Goal: Transaction & Acquisition: Book appointment/travel/reservation

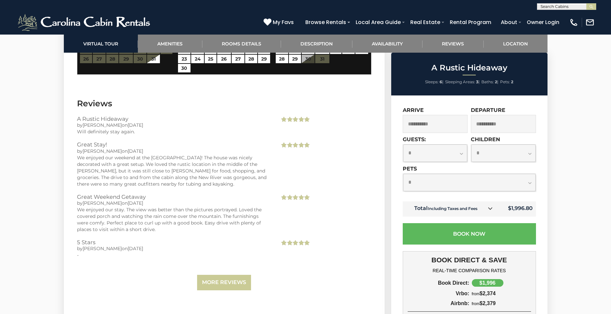
scroll to position [1249, 0]
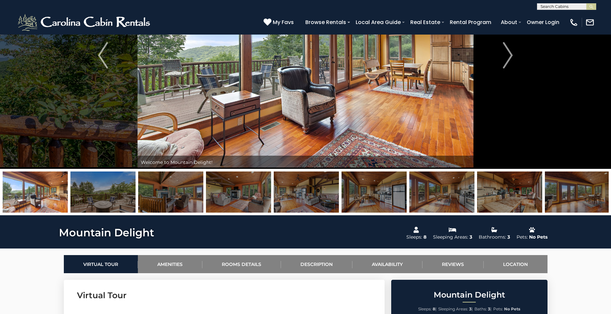
scroll to position [66, 0]
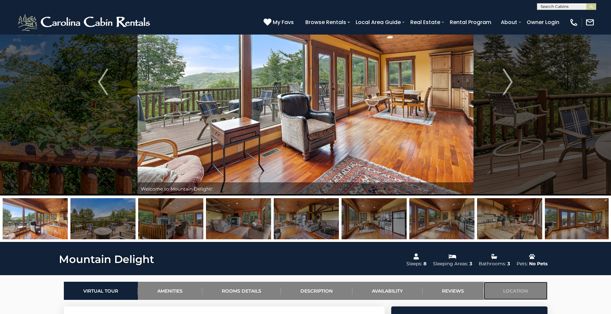
click at [515, 287] on link "Location" at bounding box center [515, 290] width 64 height 18
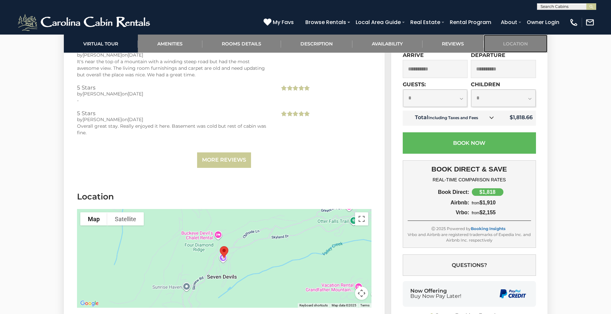
scroll to position [1460, 0]
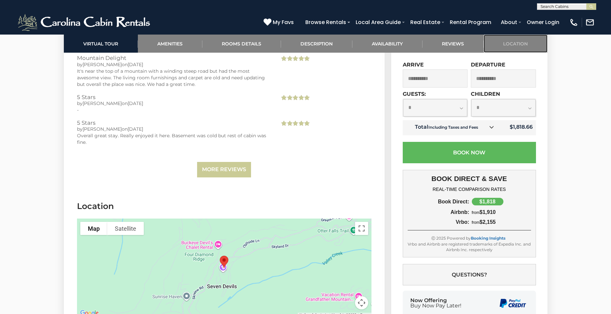
click at [518, 42] on link "Location" at bounding box center [515, 44] width 64 height 18
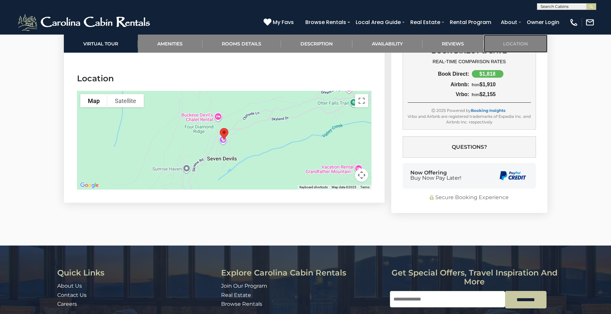
scroll to position [1591, 0]
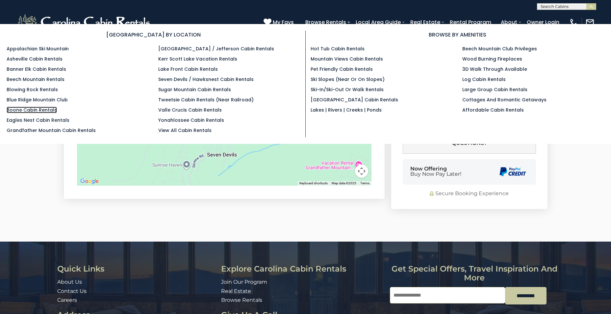
click at [35, 108] on link "Boone Cabin Rentals" at bounding box center [32, 110] width 50 height 7
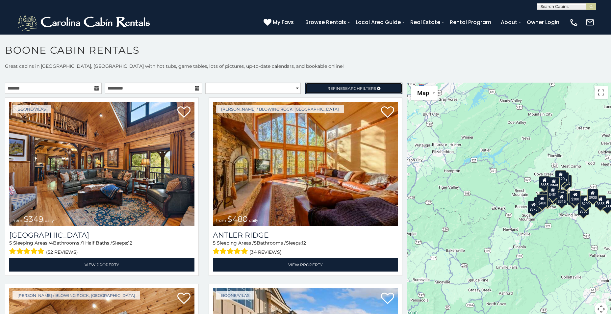
click at [349, 86] on span "Search" at bounding box center [351, 88] width 17 height 5
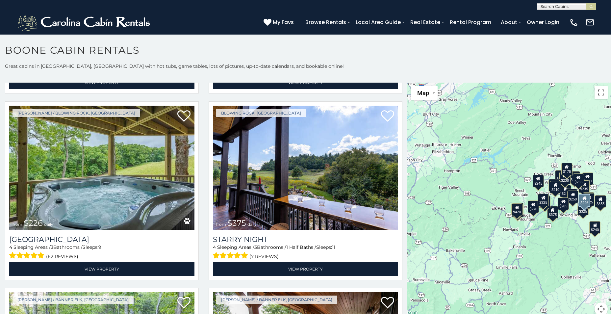
scroll to position [921, 0]
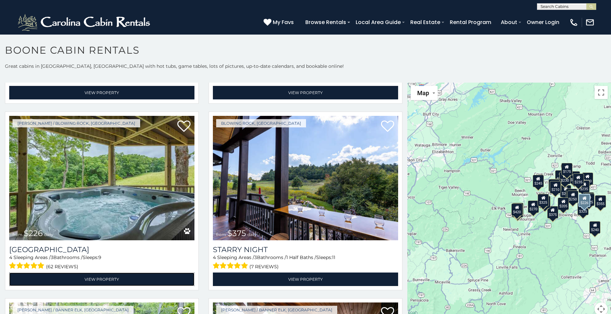
click at [109, 272] on link "View Property" at bounding box center [101, 278] width 185 height 13
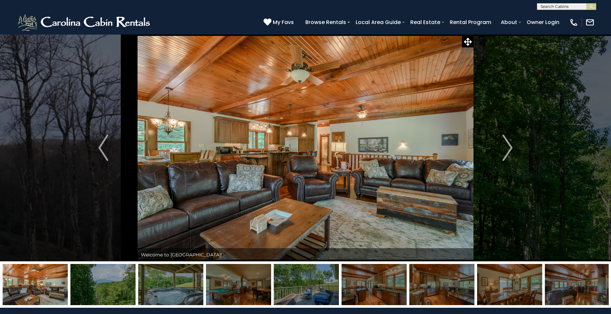
click at [512, 149] on img "Next" at bounding box center [507, 147] width 10 height 26
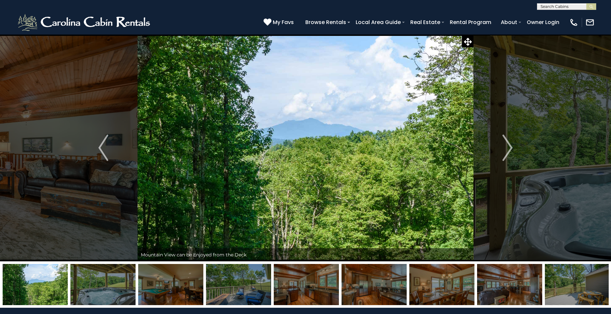
click at [510, 148] on img "Next" at bounding box center [507, 147] width 10 height 26
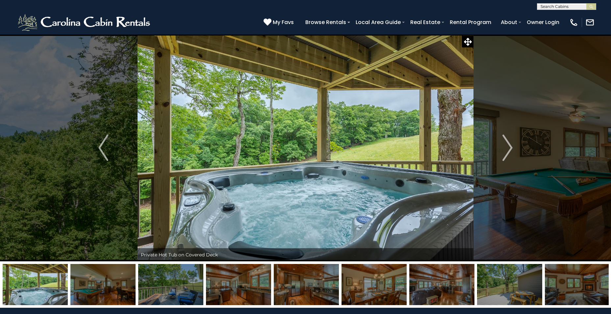
click at [510, 148] on img "Next" at bounding box center [507, 147] width 10 height 26
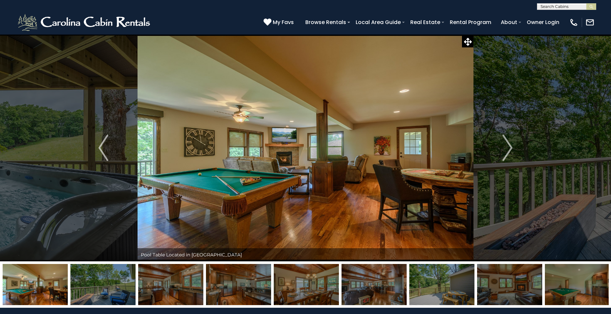
click at [510, 148] on img "Next" at bounding box center [507, 147] width 10 height 26
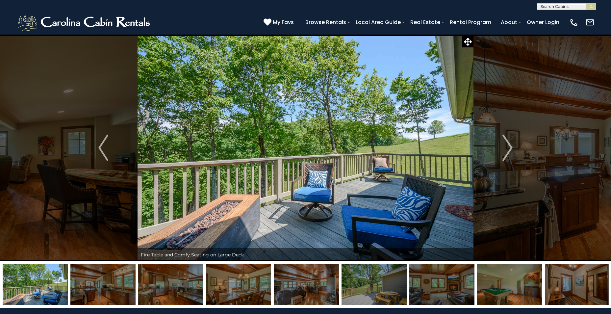
click at [510, 148] on img "Next" at bounding box center [507, 147] width 10 height 26
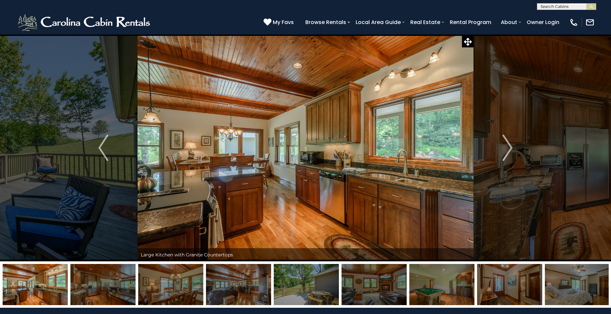
click at [510, 148] on img "Next" at bounding box center [507, 147] width 10 height 26
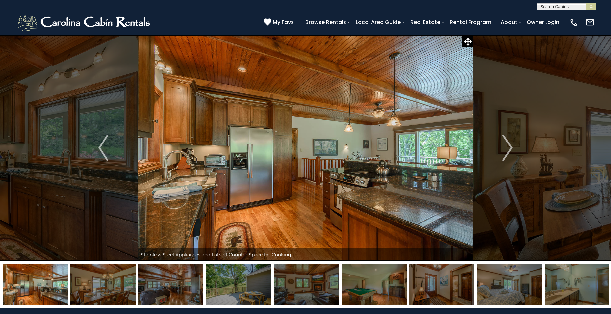
click at [510, 148] on img "Next" at bounding box center [507, 147] width 10 height 26
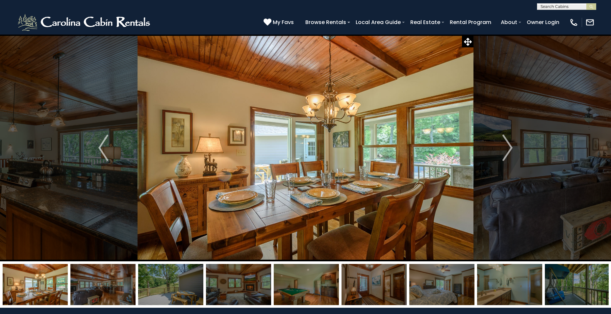
click at [510, 148] on img "Next" at bounding box center [507, 147] width 10 height 26
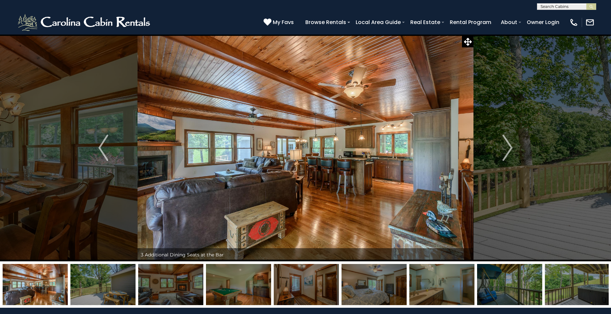
click at [510, 148] on img "Next" at bounding box center [507, 147] width 10 height 26
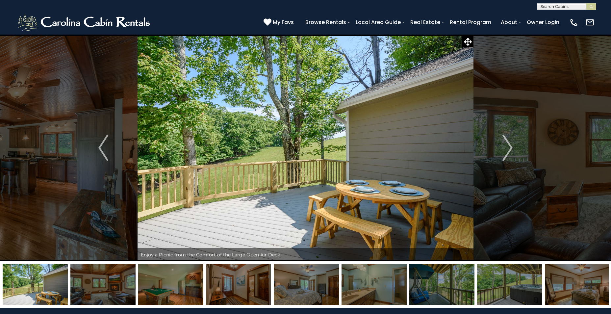
click at [510, 148] on img "Next" at bounding box center [507, 147] width 10 height 26
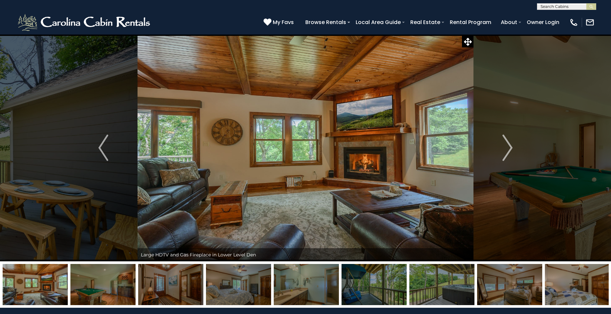
click at [510, 148] on img "Next" at bounding box center [507, 147] width 10 height 26
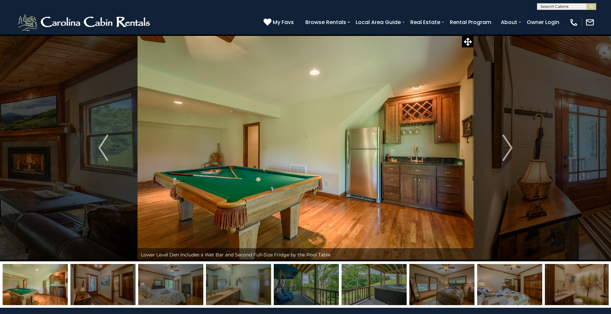
click at [510, 148] on img "Next" at bounding box center [507, 147] width 10 height 26
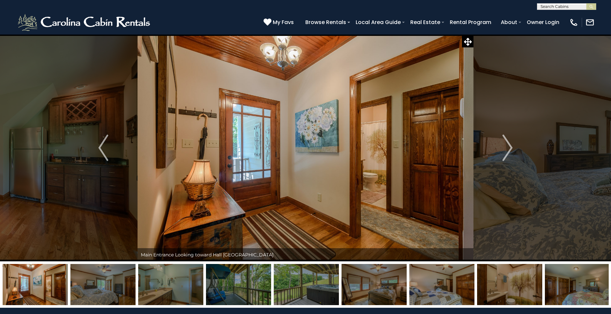
click at [510, 148] on img "Next" at bounding box center [507, 147] width 10 height 26
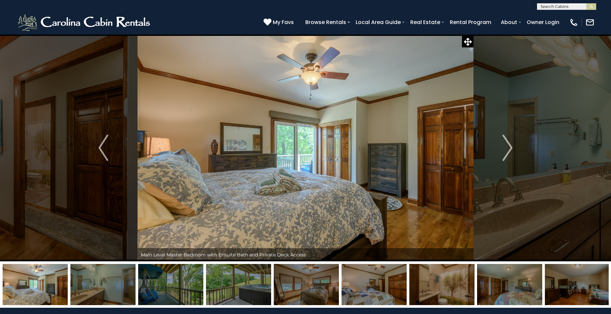
click at [510, 148] on img "Next" at bounding box center [507, 147] width 10 height 26
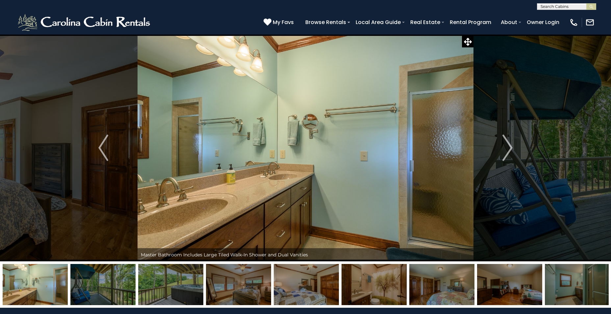
click at [510, 148] on img "Next" at bounding box center [507, 147] width 10 height 26
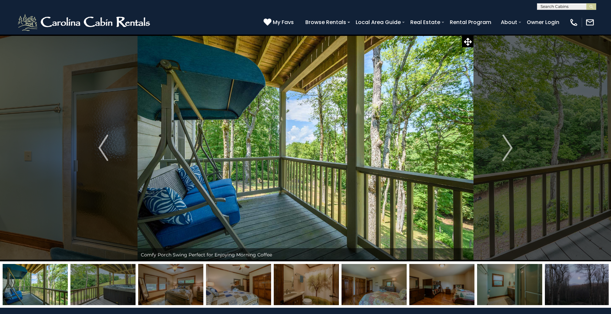
click at [510, 148] on img "Next" at bounding box center [507, 147] width 10 height 26
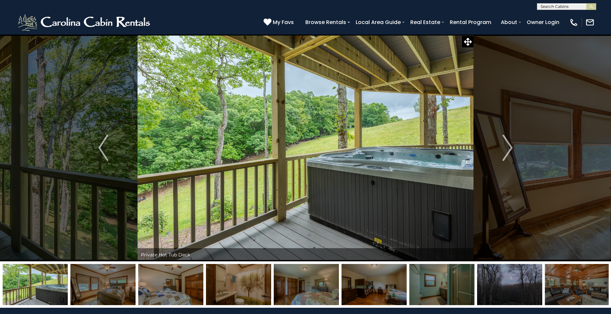
click at [510, 148] on img "Next" at bounding box center [507, 147] width 10 height 26
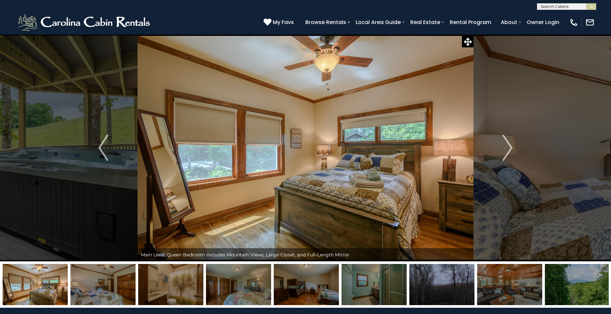
click at [510, 148] on img "Next" at bounding box center [507, 147] width 10 height 26
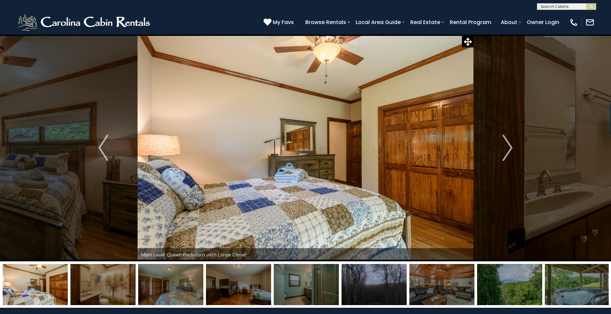
click at [510, 148] on img "Next" at bounding box center [507, 147] width 10 height 26
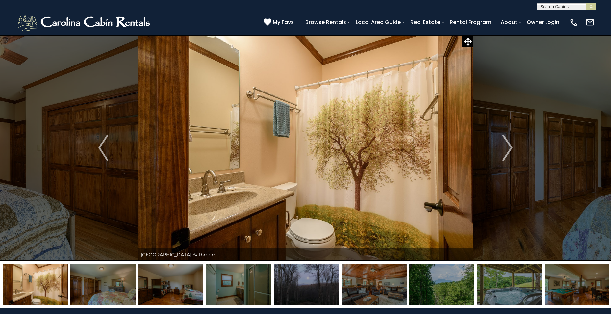
click at [510, 148] on img "Next" at bounding box center [507, 147] width 10 height 26
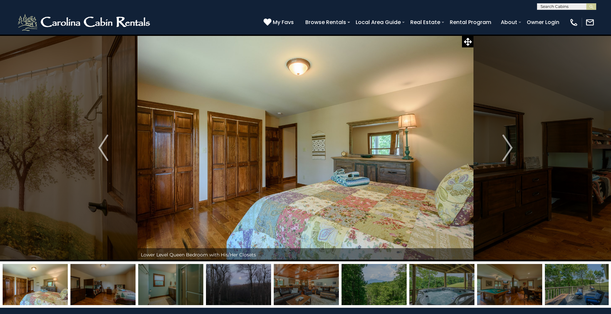
click at [509, 147] on img "Next" at bounding box center [507, 147] width 10 height 26
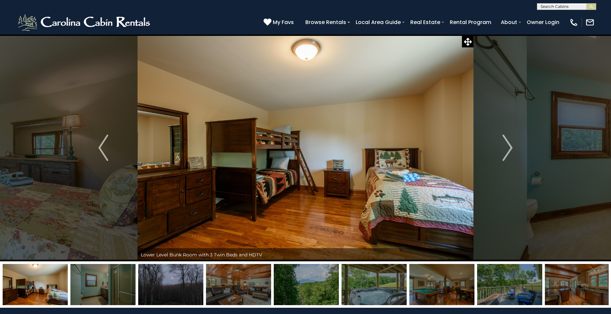
click at [509, 147] on img "Next" at bounding box center [507, 147] width 10 height 26
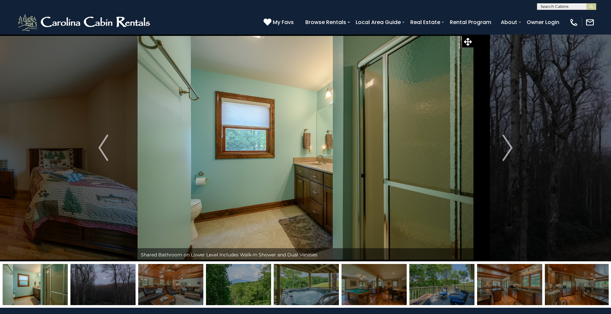
click at [509, 147] on img "Next" at bounding box center [507, 147] width 10 height 26
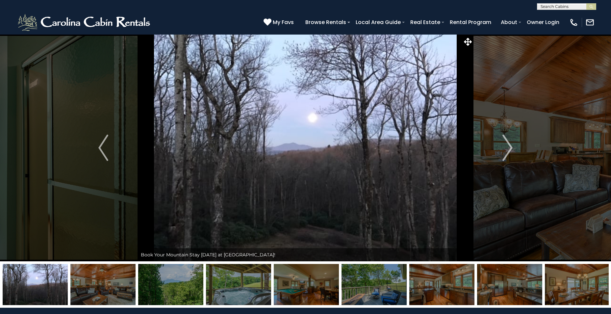
click at [509, 147] on img "Next" at bounding box center [507, 147] width 10 height 26
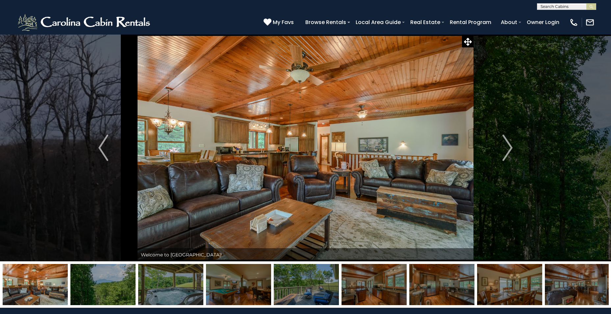
click at [509, 147] on img "Next" at bounding box center [507, 147] width 10 height 26
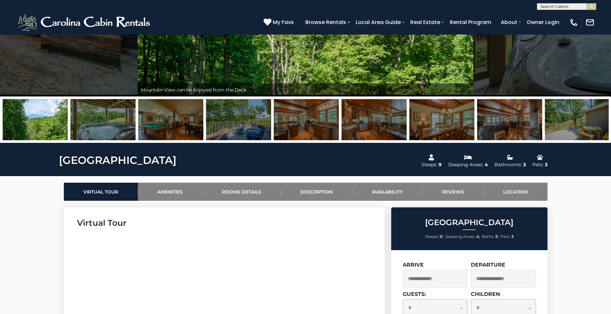
scroll to position [164, 0]
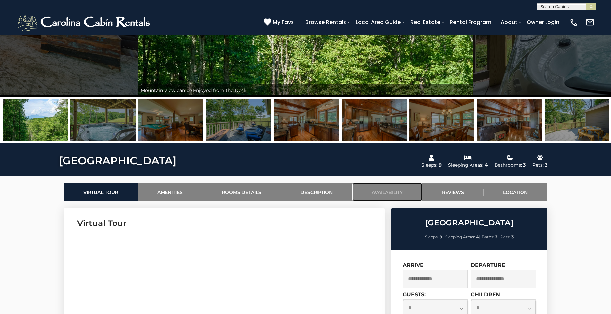
click at [386, 189] on link "Availability" at bounding box center [387, 192] width 70 height 18
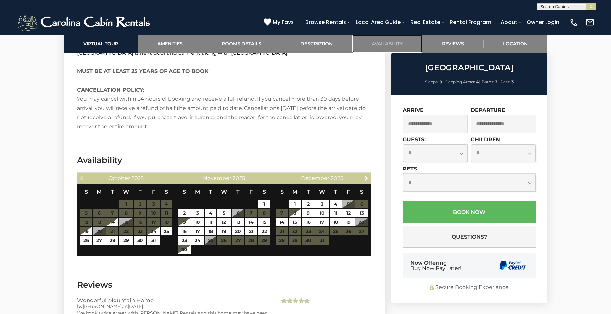
scroll to position [1190, 0]
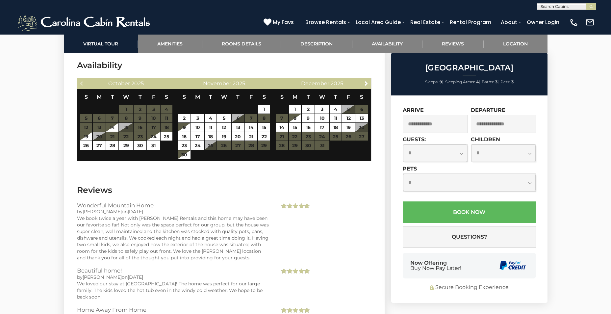
click at [293, 134] on table "S M T W T F S 1 2 3 4 5 6 7 8 9 10 11 12 13 14 15 16 17 18 19 20 21 22 23 24 25…" at bounding box center [321, 122] width 93 height 67
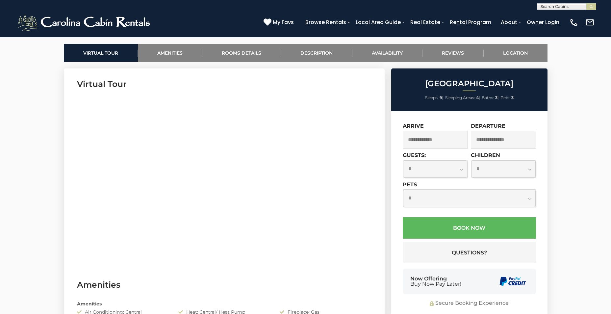
scroll to position [329, 0]
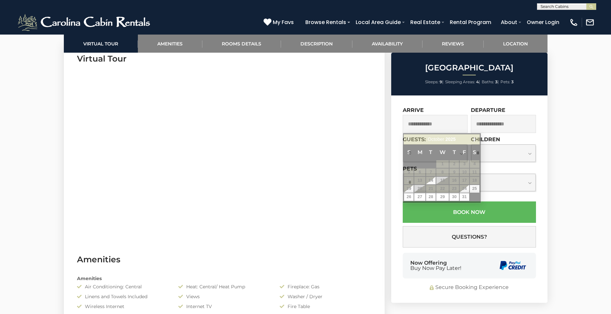
click at [439, 124] on input "text" at bounding box center [434, 124] width 65 height 18
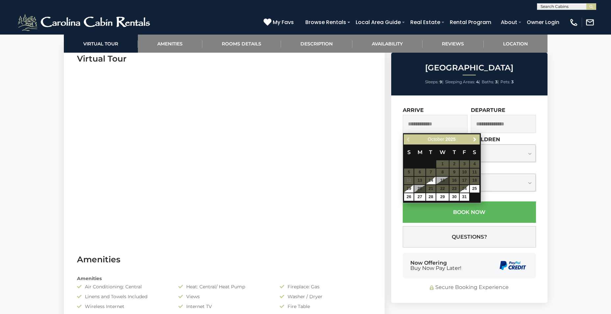
click at [473, 138] on span "Next" at bounding box center [474, 139] width 5 height 5
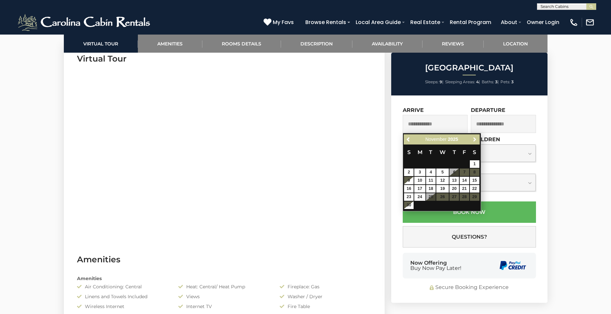
click at [473, 138] on span "Next" at bounding box center [474, 139] width 5 height 5
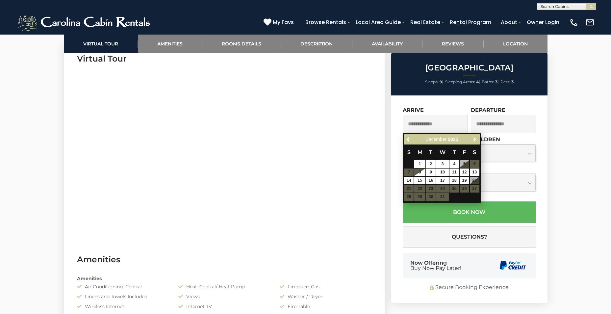
click at [474, 139] on span "Next" at bounding box center [474, 139] width 5 height 5
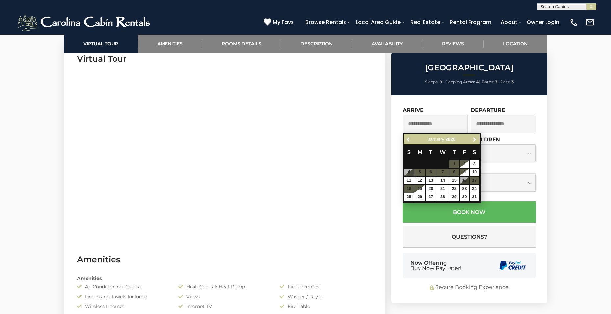
click at [405, 140] on link "Previous" at bounding box center [408, 139] width 8 height 8
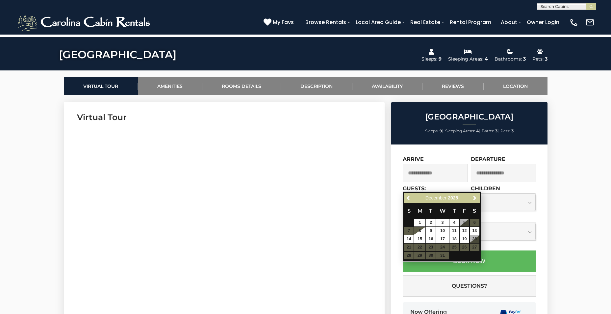
scroll to position [263, 0]
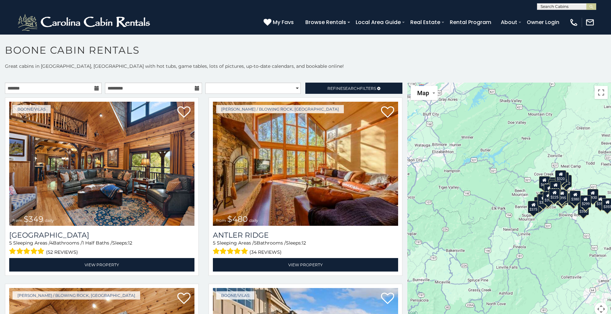
click at [97, 88] on icon at bounding box center [96, 88] width 5 height 5
click at [96, 88] on icon at bounding box center [96, 88] width 5 height 5
click at [329, 88] on span "Refine Search Filters" at bounding box center [351, 88] width 49 height 5
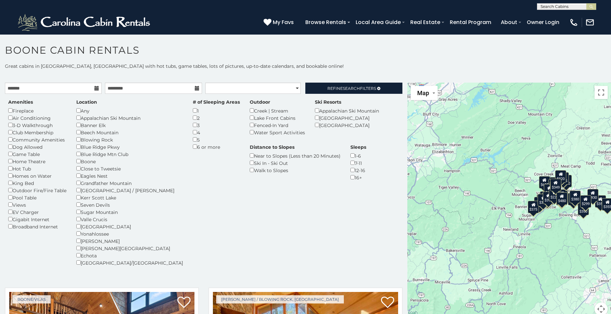
click at [95, 89] on icon at bounding box center [96, 88] width 5 height 5
click at [94, 86] on icon at bounding box center [96, 88] width 5 height 5
click at [195, 88] on icon at bounding box center [197, 88] width 5 height 5
click at [293, 86] on select "**********" at bounding box center [252, 88] width 95 height 11
select select "**********"
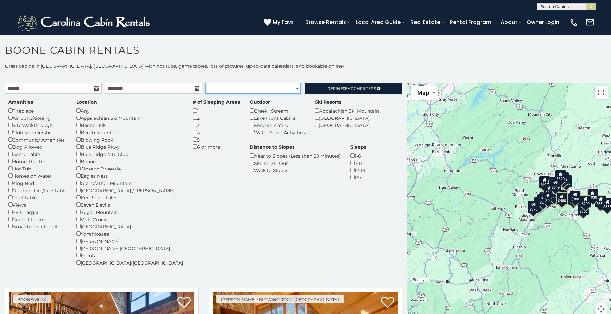
click at [205, 83] on select "**********" at bounding box center [252, 88] width 95 height 11
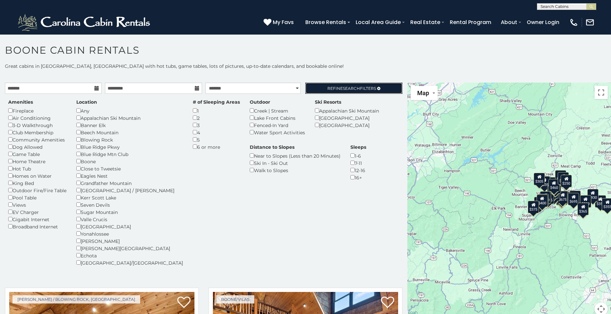
click at [337, 90] on span "Refine Search Filters" at bounding box center [351, 88] width 49 height 5
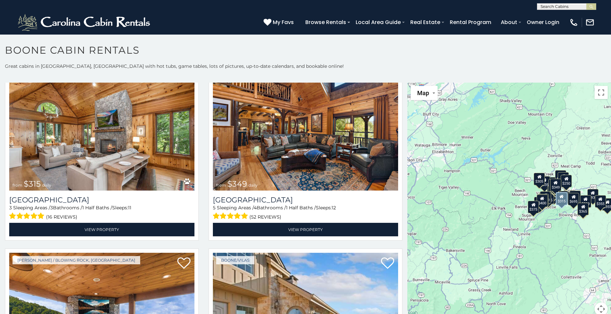
scroll to position [33, 0]
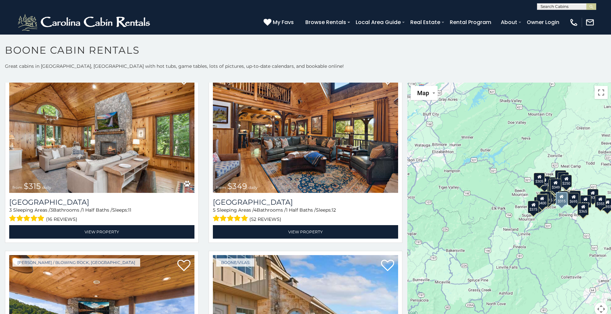
click at [78, 151] on img at bounding box center [101, 131] width 185 height 124
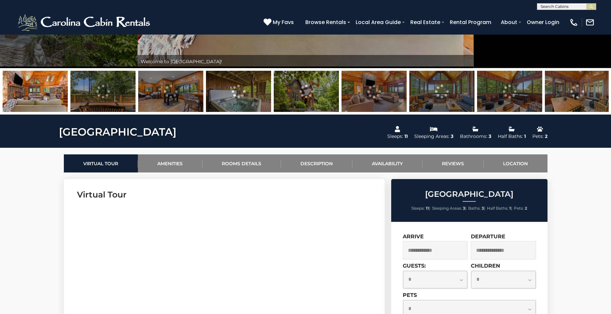
scroll to position [263, 0]
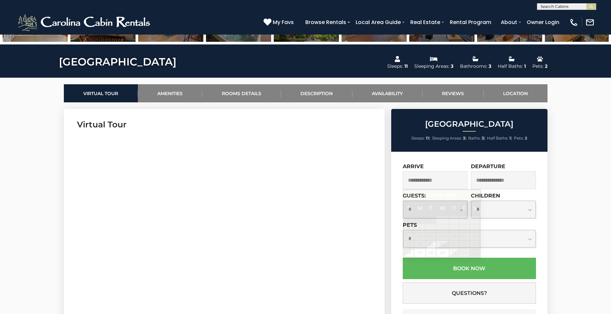
click at [432, 180] on input "text" at bounding box center [434, 180] width 65 height 18
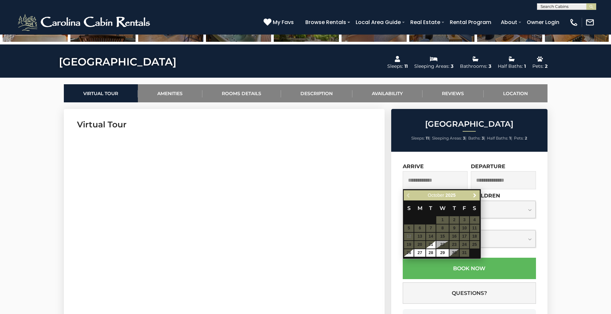
click at [474, 193] on span "Next" at bounding box center [474, 195] width 5 height 5
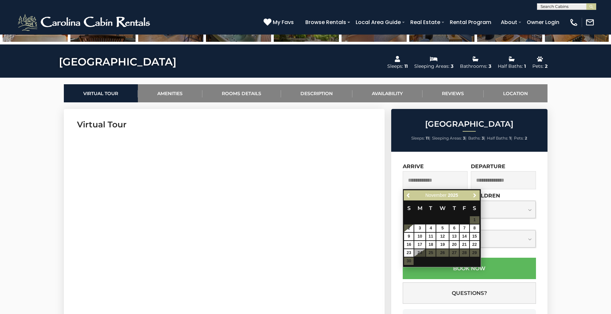
click at [474, 193] on span "Next" at bounding box center [474, 195] width 5 height 5
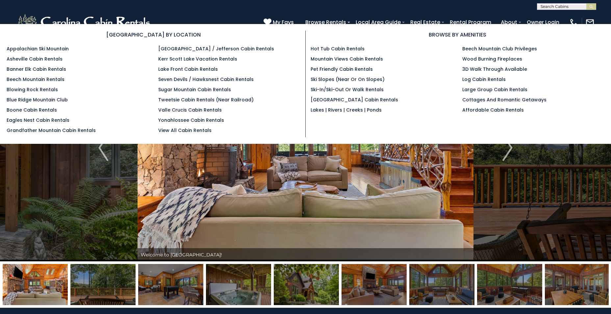
scroll to position [286, 0]
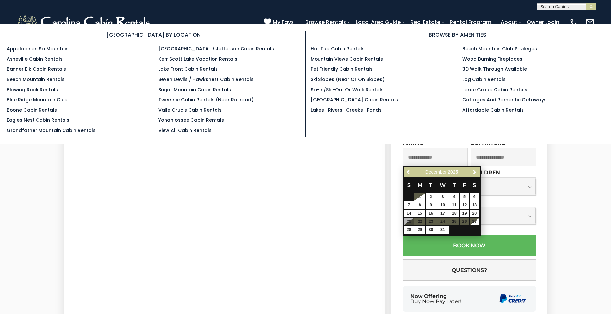
click at [51, 110] on link "Boone Cabin Rentals" at bounding box center [32, 110] width 50 height 7
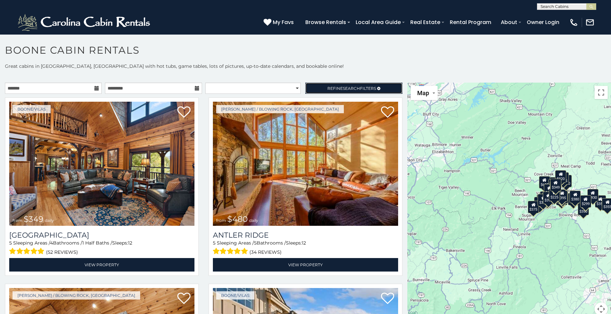
click at [343, 90] on span "Search" at bounding box center [351, 88] width 17 height 5
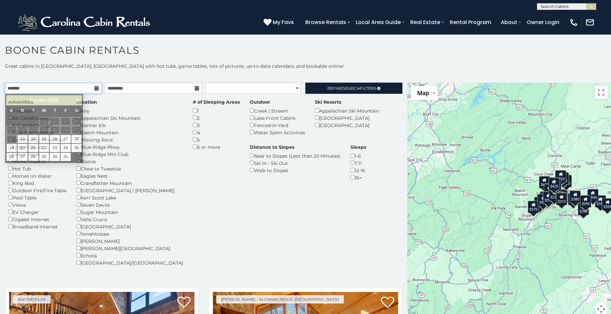
click at [80, 86] on input "text" at bounding box center [53, 88] width 97 height 11
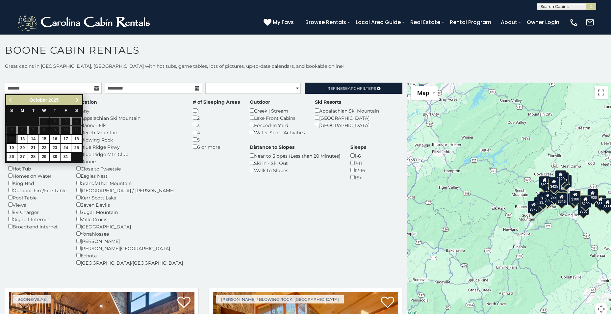
click at [78, 100] on span "Next" at bounding box center [77, 99] width 5 height 5
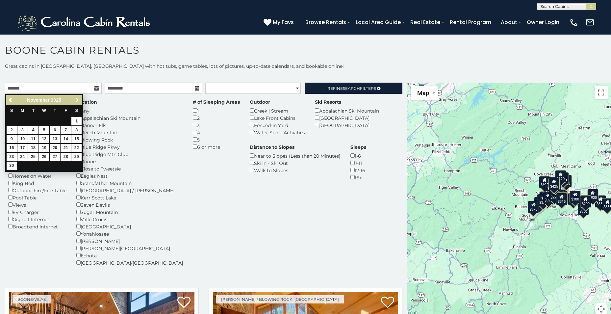
click at [78, 100] on span "Next" at bounding box center [77, 99] width 5 height 5
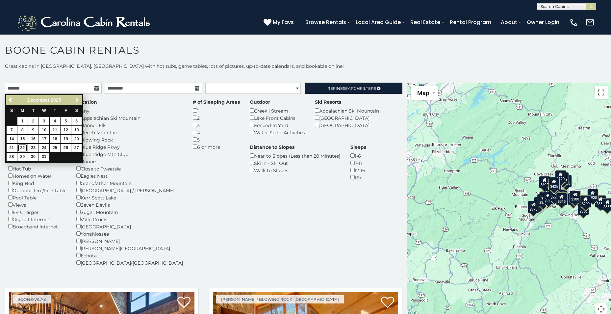
click at [23, 146] on link "22" at bounding box center [22, 148] width 10 height 8
type input "**********"
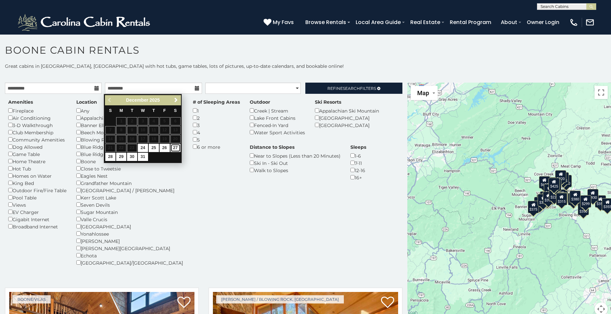
click at [174, 147] on link "27" at bounding box center [175, 148] width 10 height 8
type input "**********"
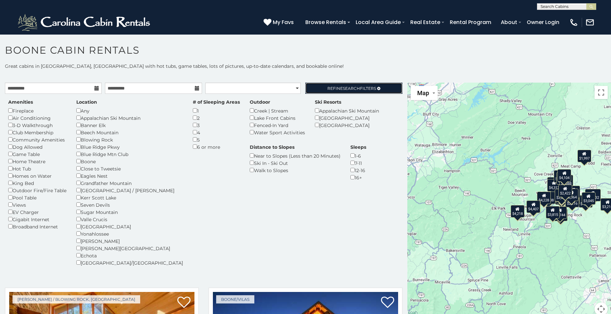
click at [366, 88] on span "Refine Search Filters" at bounding box center [351, 88] width 49 height 5
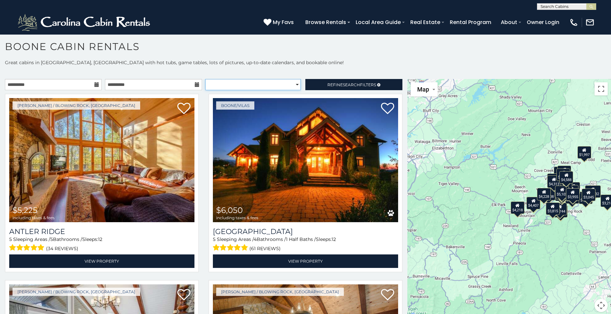
click at [291, 85] on select "**********" at bounding box center [252, 84] width 95 height 11
select select "*********"
click at [205, 79] on select "**********" at bounding box center [252, 84] width 95 height 11
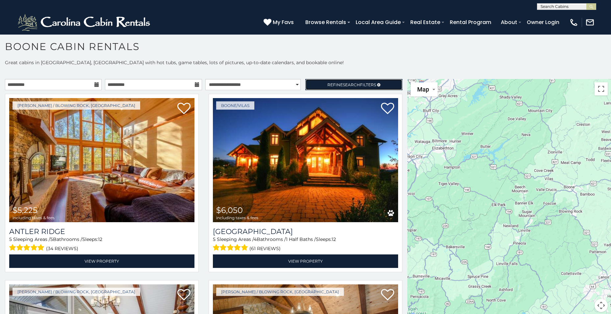
click at [334, 82] on span "Refine Search Filters" at bounding box center [351, 84] width 49 height 5
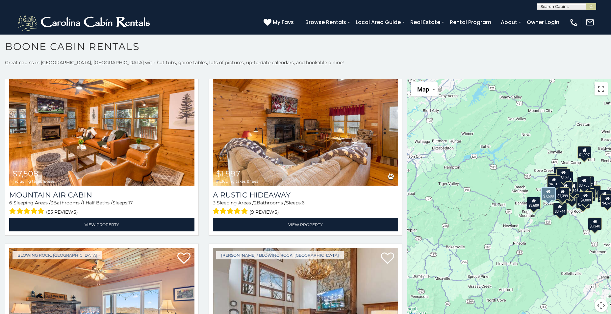
scroll to position [1348, 0]
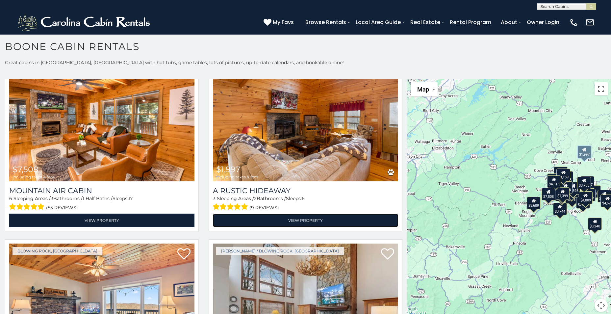
click at [304, 213] on link "View Property" at bounding box center [305, 219] width 185 height 13
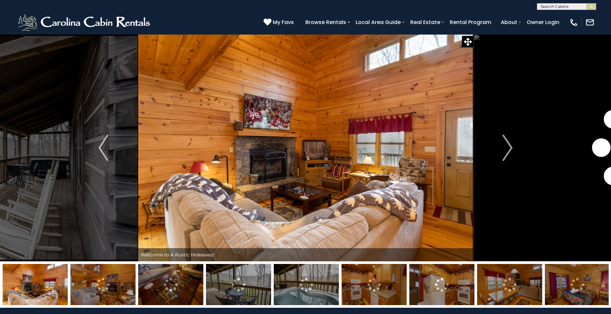
click at [505, 153] on img "Next" at bounding box center [507, 147] width 10 height 26
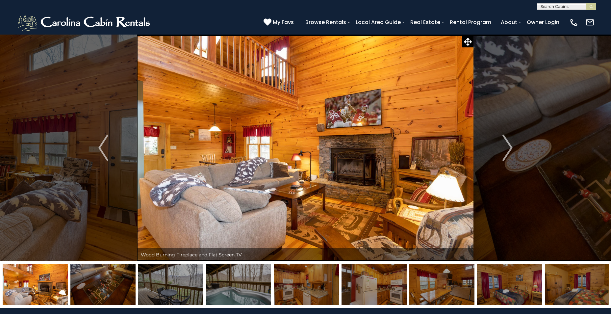
click at [505, 153] on img "Next" at bounding box center [507, 147] width 10 height 26
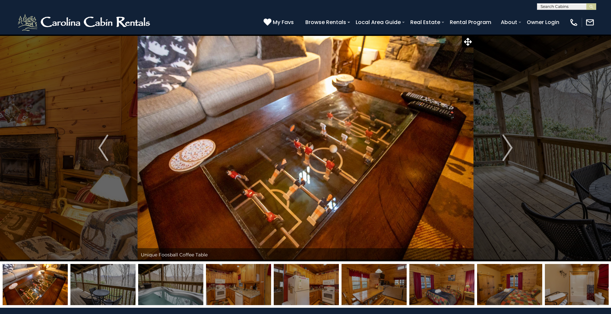
click at [505, 153] on img "Next" at bounding box center [507, 147] width 10 height 26
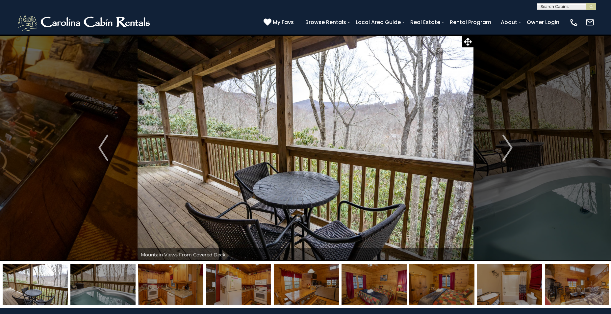
click at [505, 153] on img "Next" at bounding box center [507, 147] width 10 height 26
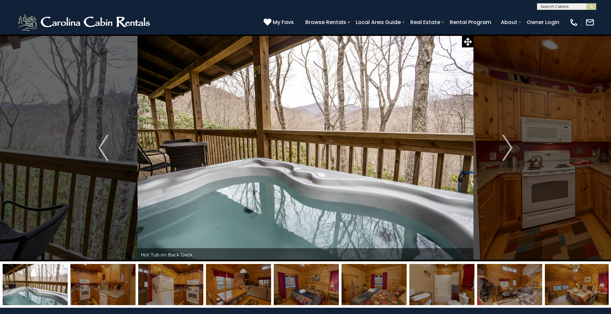
click at [505, 153] on img "Next" at bounding box center [507, 147] width 10 height 26
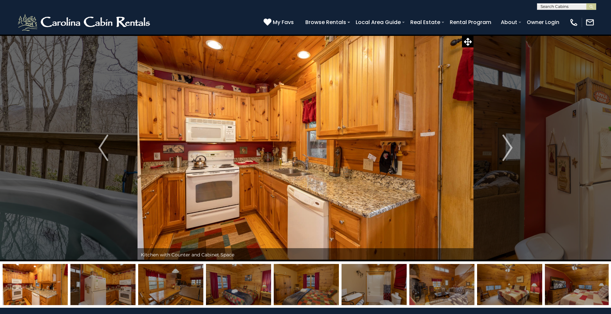
click at [503, 154] on img "Next" at bounding box center [507, 147] width 10 height 26
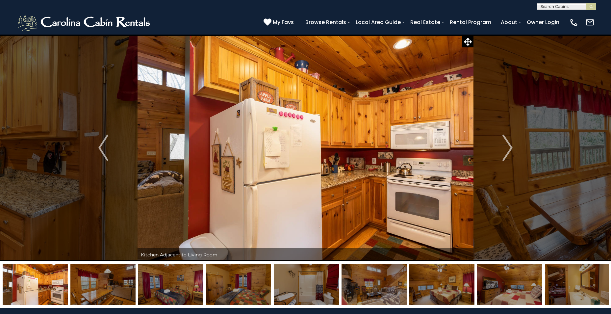
click at [503, 154] on img "Next" at bounding box center [507, 147] width 10 height 26
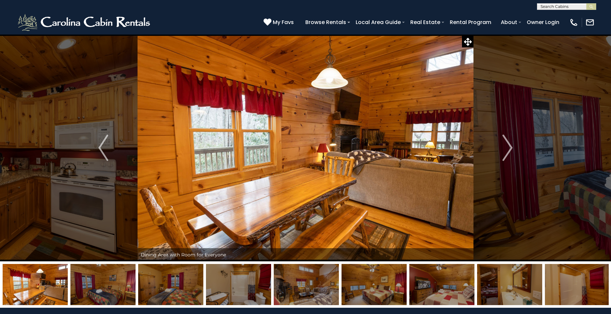
click at [502, 154] on img "Next" at bounding box center [507, 147] width 10 height 26
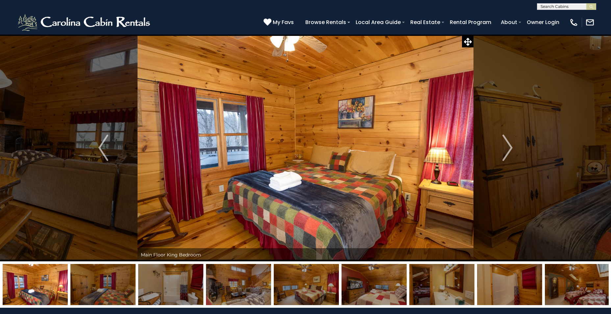
click at [502, 154] on img "Next" at bounding box center [507, 147] width 10 height 26
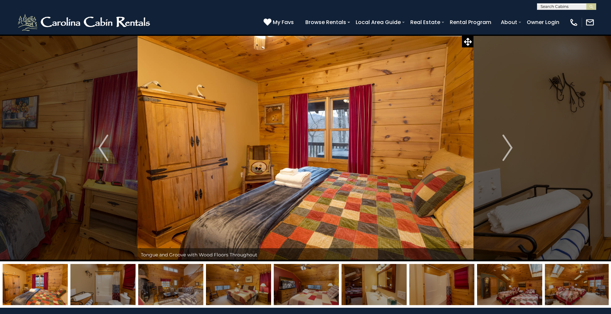
click at [502, 154] on button "Next" at bounding box center [507, 147] width 68 height 227
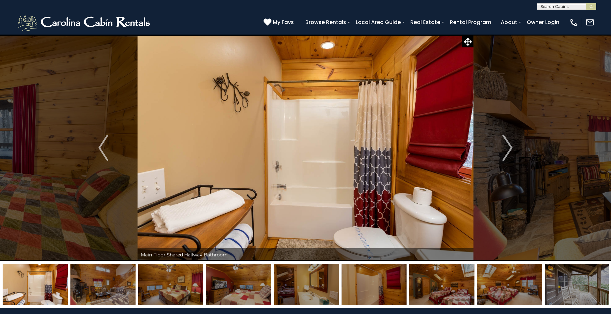
click at [507, 152] on img "Next" at bounding box center [507, 147] width 10 height 26
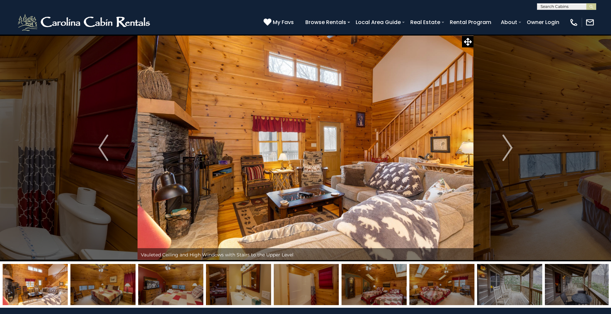
click at [507, 151] on img "Next" at bounding box center [507, 147] width 10 height 26
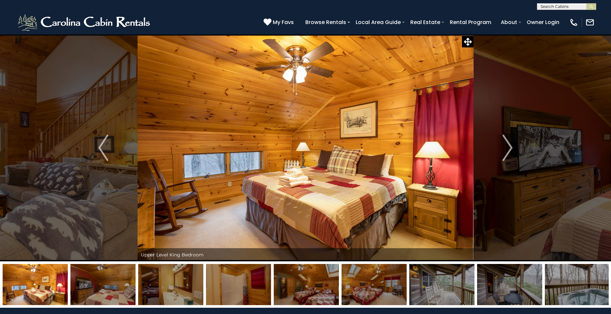
click at [507, 151] on img "Next" at bounding box center [507, 147] width 10 height 26
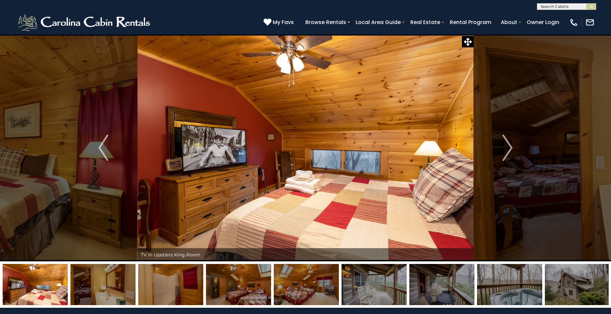
click at [507, 151] on img "Next" at bounding box center [507, 147] width 10 height 26
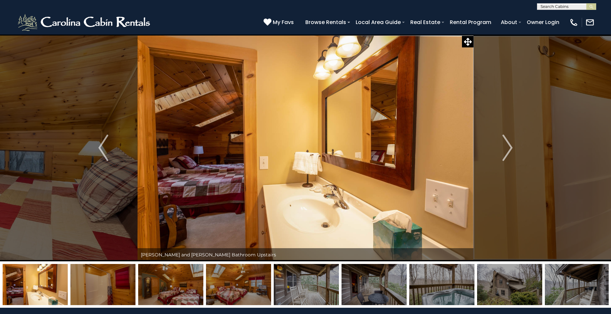
click at [507, 151] on img "Next" at bounding box center [507, 147] width 10 height 26
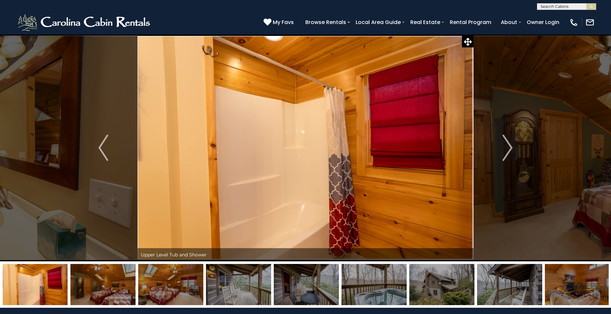
click at [508, 151] on img "Next" at bounding box center [507, 147] width 10 height 26
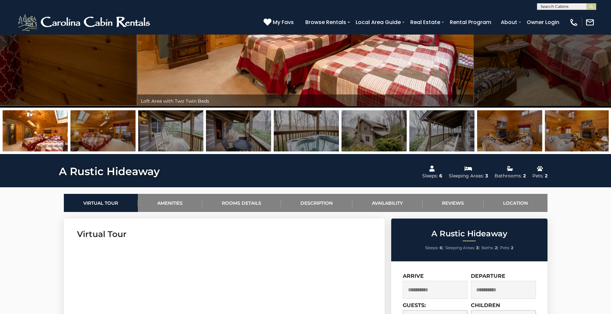
scroll to position [148, 0]
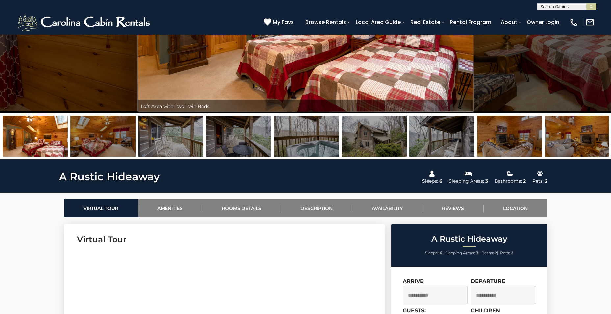
click at [392, 144] on img at bounding box center [373, 135] width 65 height 41
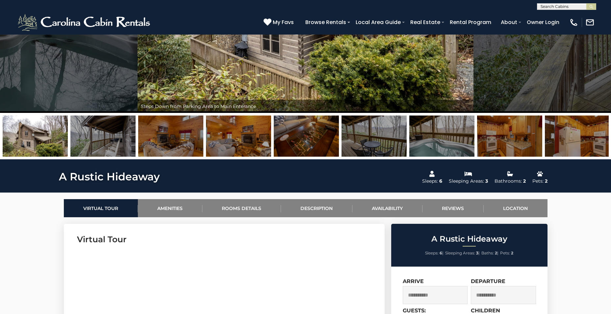
click at [118, 137] on img at bounding box center [102, 135] width 65 height 41
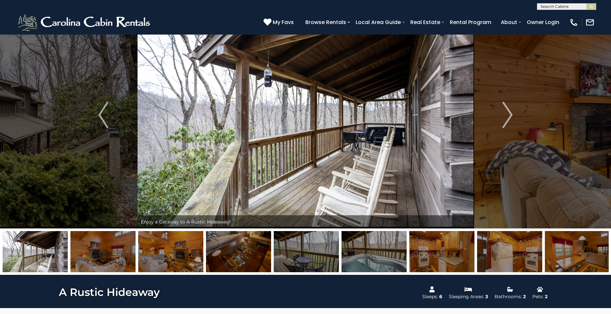
scroll to position [66, 0]
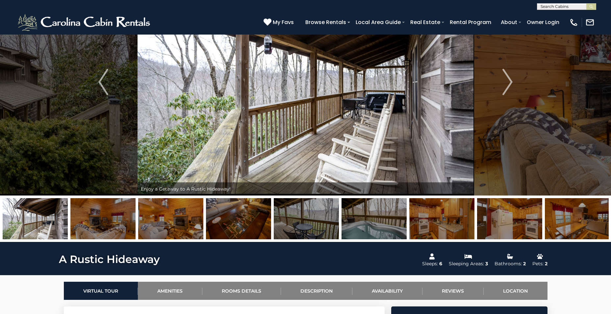
click at [506, 81] on img "Next" at bounding box center [507, 82] width 10 height 26
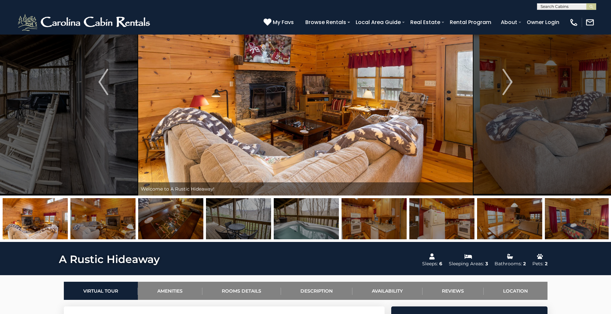
click at [506, 81] on img "Next" at bounding box center [507, 82] width 10 height 26
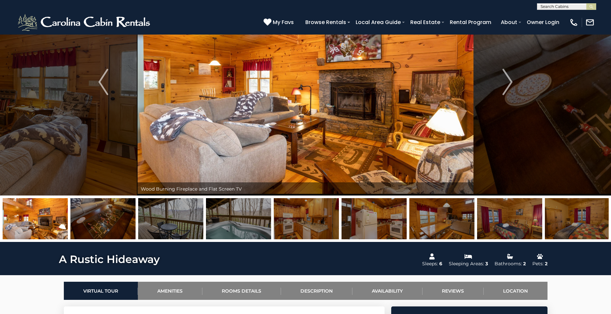
click at [506, 81] on img "Next" at bounding box center [507, 82] width 10 height 26
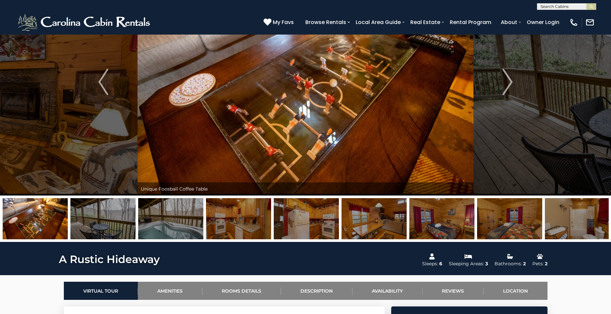
click at [506, 81] on img "Next" at bounding box center [507, 82] width 10 height 26
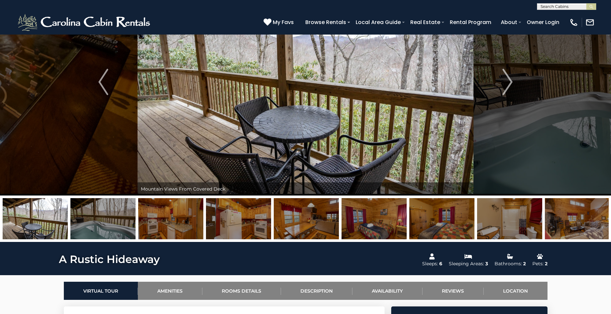
click at [506, 81] on img "Next" at bounding box center [507, 82] width 10 height 26
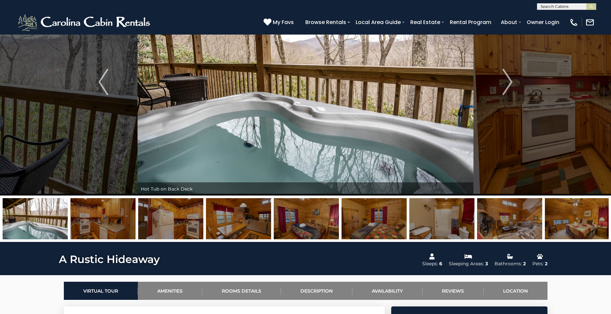
click at [506, 81] on img "Next" at bounding box center [507, 82] width 10 height 26
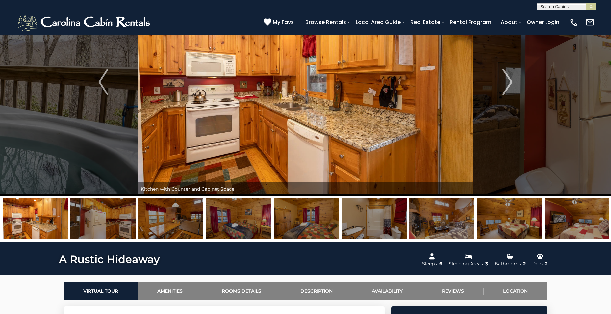
click at [506, 81] on img "Next" at bounding box center [507, 82] width 10 height 26
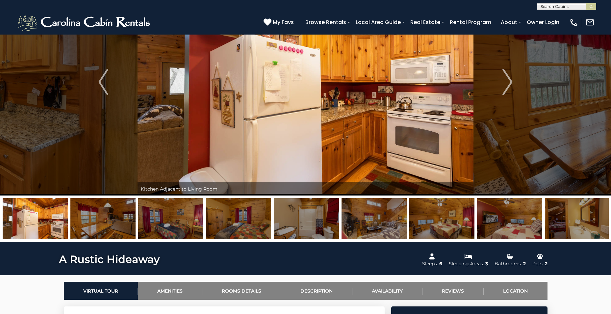
click at [506, 81] on img "Next" at bounding box center [507, 82] width 10 height 26
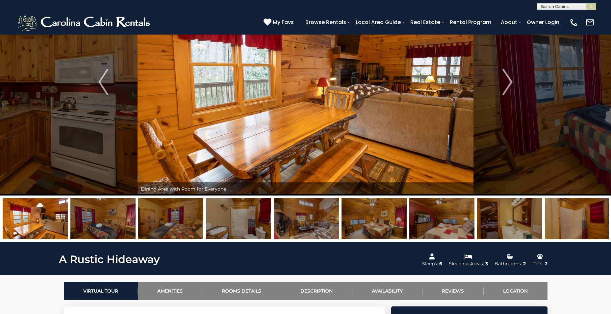
click at [506, 81] on img "Next" at bounding box center [507, 82] width 10 height 26
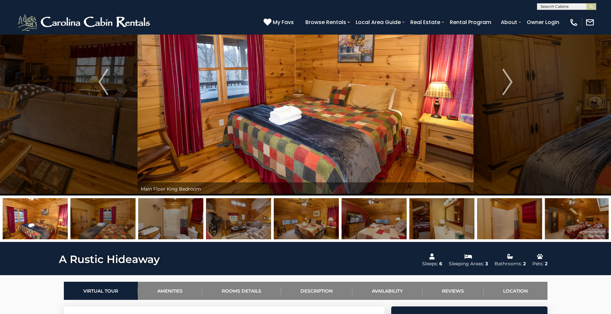
click at [506, 81] on img "Next" at bounding box center [507, 82] width 10 height 26
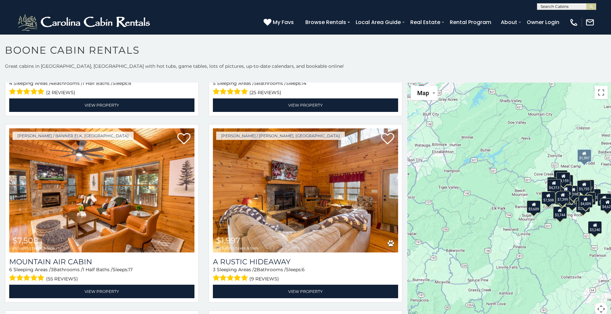
scroll to position [1085, 0]
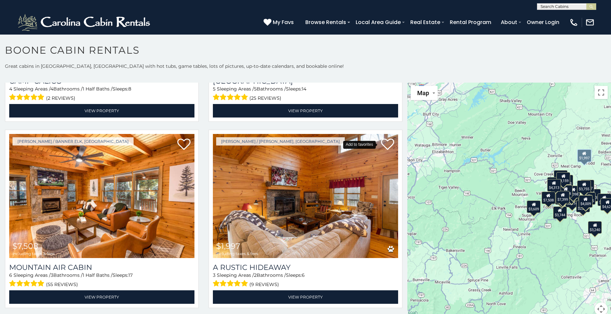
click at [381, 138] on icon at bounding box center [387, 144] width 13 height 13
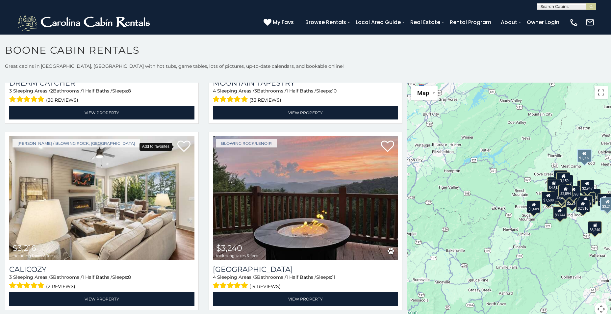
scroll to position [2203, 0]
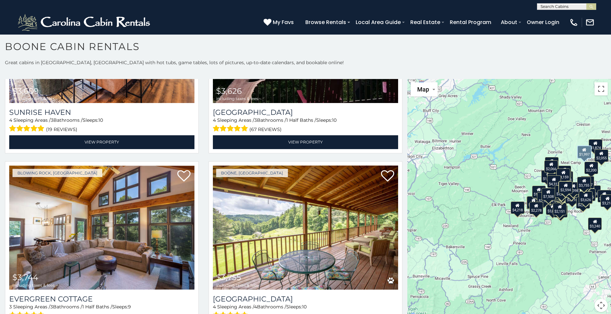
click at [550, 169] on div "$2,066" at bounding box center [551, 166] width 14 height 12
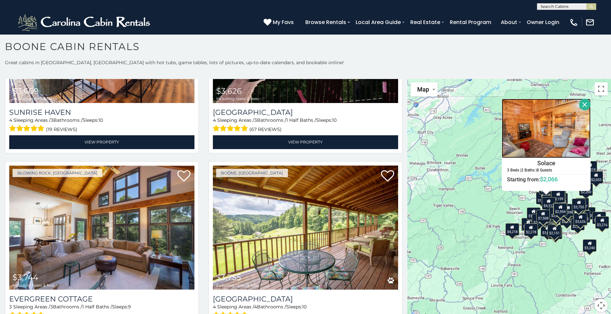
click at [534, 148] on img at bounding box center [545, 128] width 89 height 59
click at [582, 103] on button "Close" at bounding box center [585, 105] width 12 height 12
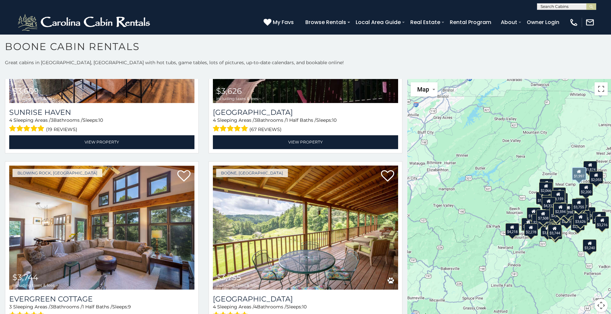
click at [529, 231] on div "$2,278" at bounding box center [531, 229] width 14 height 12
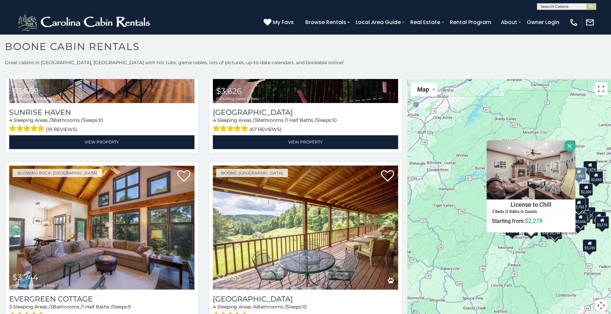
click at [567, 145] on button "Close" at bounding box center [570, 146] width 12 height 12
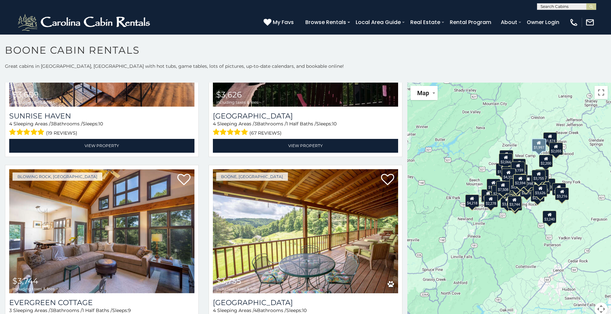
drag, startPoint x: 516, startPoint y: 188, endPoint x: 476, endPoint y: 155, distance: 51.9
click at [476, 155] on div "$5,225 $6,050 $7,399 $11,132 $3,159 $3,955 $4,009 $4,137 $4,313 $4,588 $4,626 $…" at bounding box center [509, 203] width 204 height 241
click at [548, 141] on div "$1,874" at bounding box center [550, 138] width 14 height 12
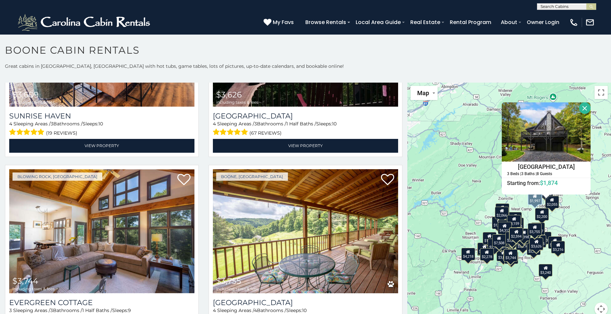
click at [550, 200] on icon at bounding box center [552, 199] width 4 height 5
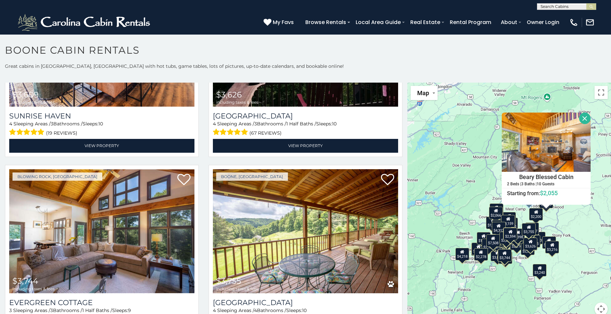
click at [533, 215] on div "$2,200" at bounding box center [536, 214] width 14 height 12
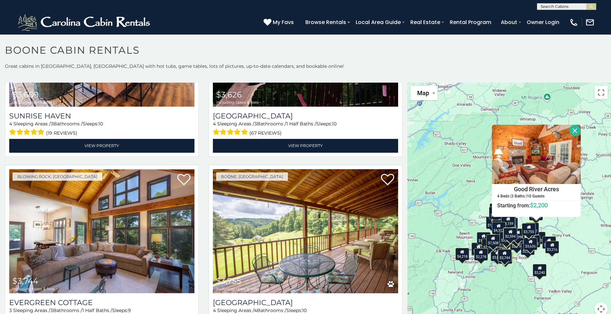
click at [551, 249] on div "$3,216" at bounding box center [552, 247] width 14 height 12
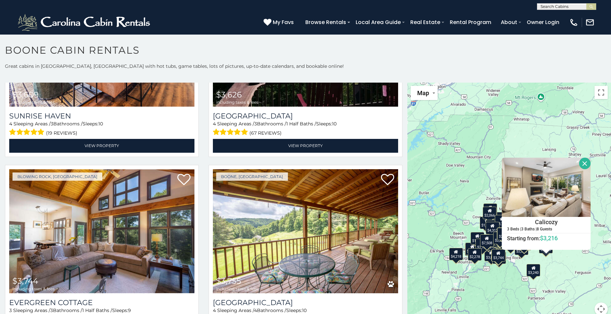
click at [581, 161] on button "Close" at bounding box center [585, 163] width 12 height 12
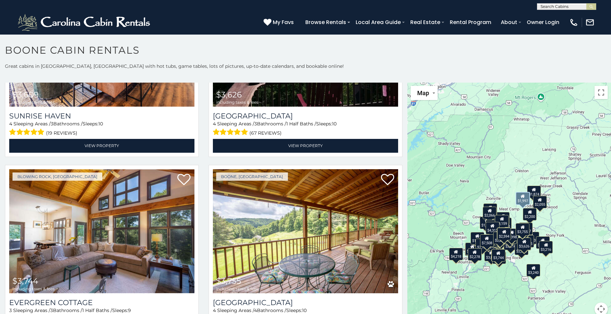
click at [503, 236] on div "$2,594" at bounding box center [504, 234] width 14 height 12
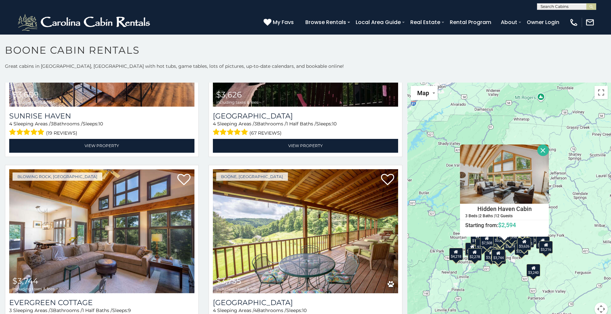
click at [474, 258] on div "$2,278" at bounding box center [475, 254] width 14 height 12
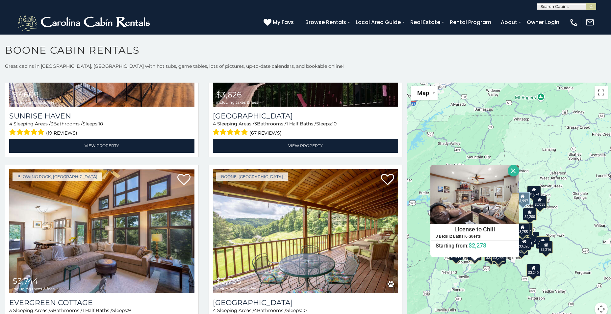
click at [531, 274] on div "$3,240" at bounding box center [533, 270] width 14 height 12
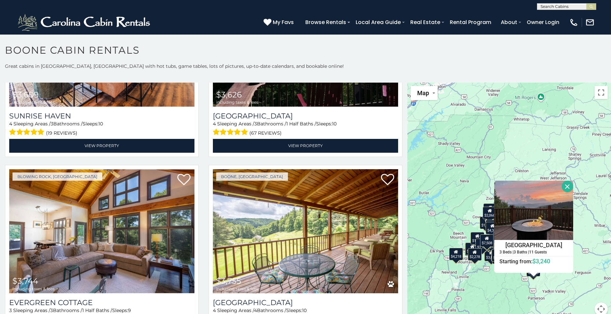
click at [571, 182] on div "$5,225 $6,050 $7,399 $11,132 $3,159 $3,955 $4,009 $4,137 $4,313 $4,588 $4,626 $…" at bounding box center [509, 203] width 204 height 241
click at [566, 188] on button "Close" at bounding box center [567, 187] width 12 height 12
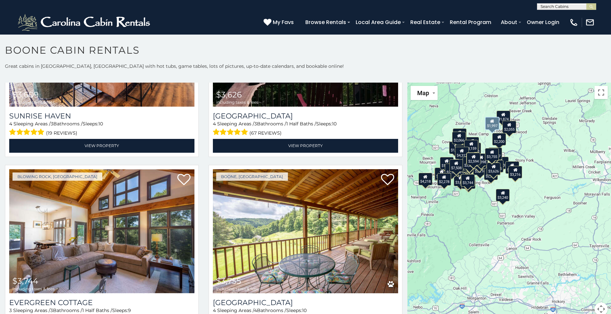
drag, startPoint x: 488, startPoint y: 176, endPoint x: 458, endPoint y: 100, distance: 81.6
click at [458, 100] on div "$5,225 $6,050 $7,399 $11,132 $3,159 $3,955 $4,009 $4,137 $4,313 $4,588 $4,626 $…" at bounding box center [509, 203] width 204 height 241
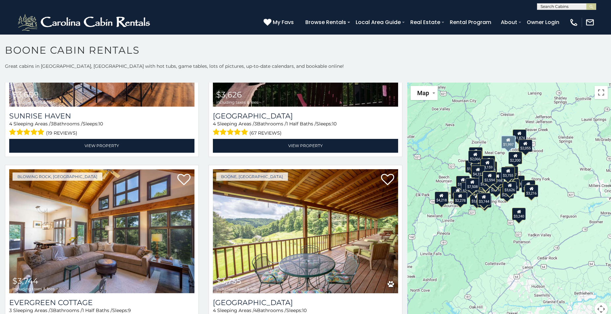
drag, startPoint x: 559, startPoint y: 176, endPoint x: 574, endPoint y: 194, distance: 23.4
click at [574, 194] on div "$5,225 $6,050 $7,399 $11,132 $3,159 $3,955 $4,009 $4,137 $4,313 $4,588 $4,626 $…" at bounding box center [509, 203] width 204 height 241
click at [517, 214] on icon at bounding box center [519, 211] width 4 height 5
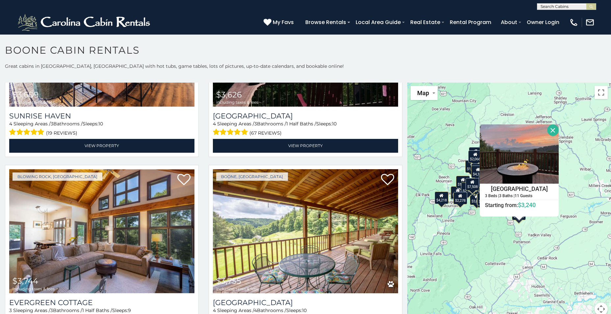
click at [493, 232] on div "$5,225 $6,050 $7,399 $11,132 $3,159 $3,955 $4,009 $4,137 $4,313 $4,588 $4,626 $…" at bounding box center [509, 203] width 204 height 241
click at [445, 221] on div "$5,225 $6,050 $7,399 $11,132 $3,159 $3,955 $4,009 $4,137 $4,313 $4,588 $4,626 $…" at bounding box center [509, 203] width 204 height 241
click at [550, 132] on button "Close" at bounding box center [553, 130] width 12 height 12
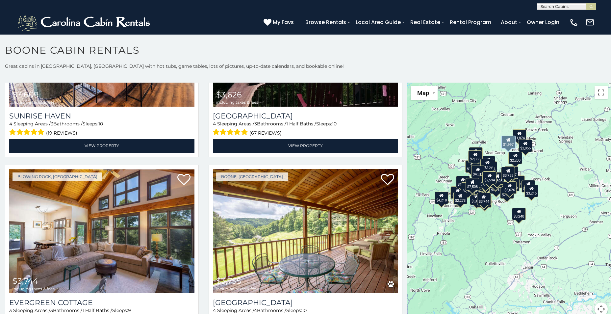
click at [485, 165] on icon at bounding box center [487, 162] width 4 height 5
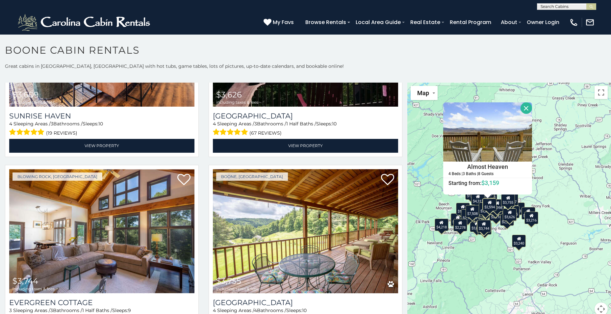
click at [521, 110] on button "Close" at bounding box center [526, 108] width 12 height 12
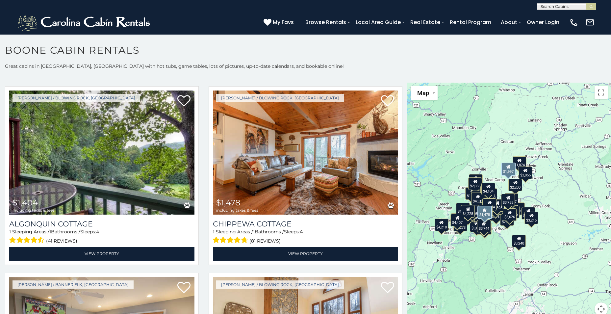
scroll to position [3559, 0]
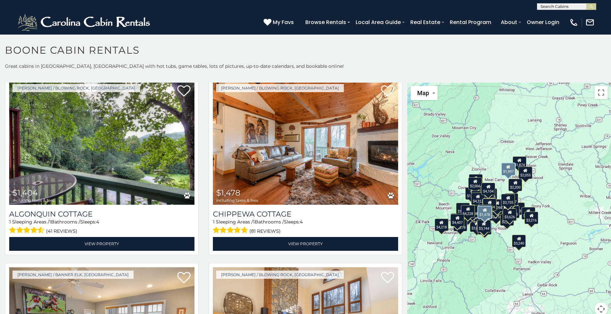
click at [316, 139] on img at bounding box center [305, 143] width 185 height 124
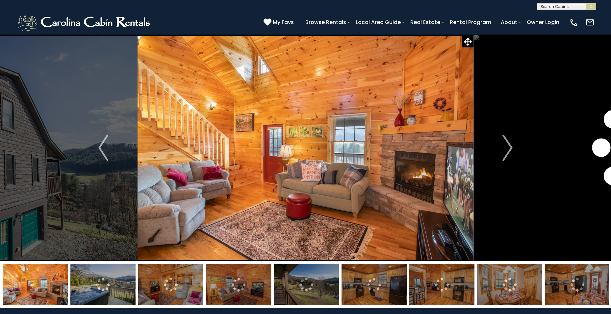
click at [505, 150] on img "Next" at bounding box center [507, 147] width 10 height 26
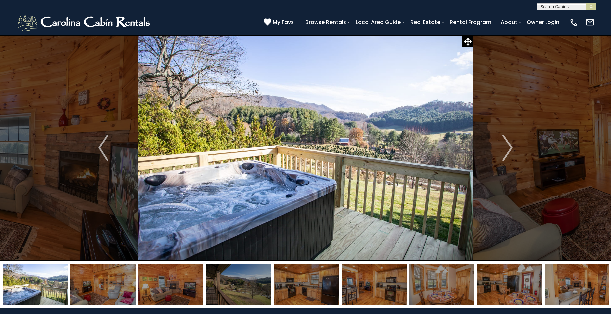
click at [505, 150] on img "Next" at bounding box center [507, 147] width 10 height 26
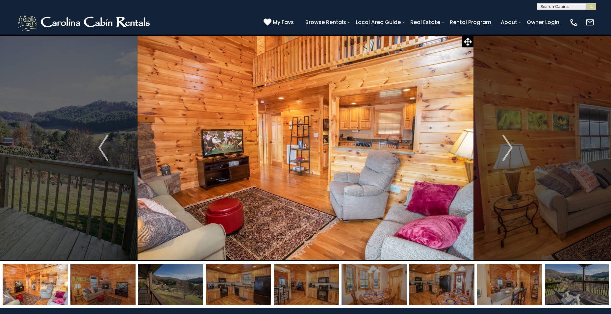
click at [505, 150] on img "Next" at bounding box center [507, 147] width 10 height 26
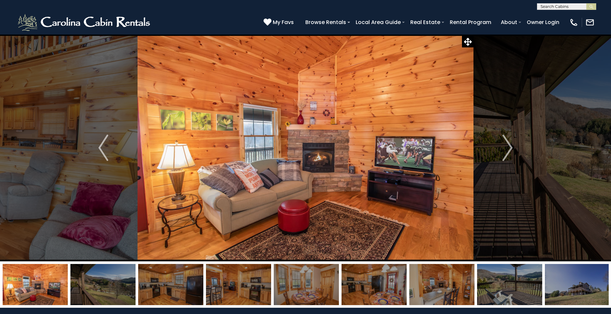
click at [505, 150] on img "Next" at bounding box center [507, 147] width 10 height 26
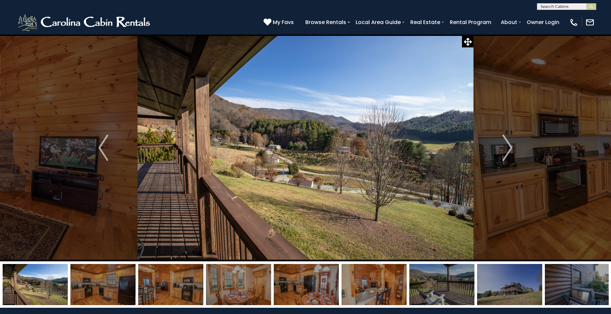
click at [505, 150] on img "Next" at bounding box center [507, 147] width 10 height 26
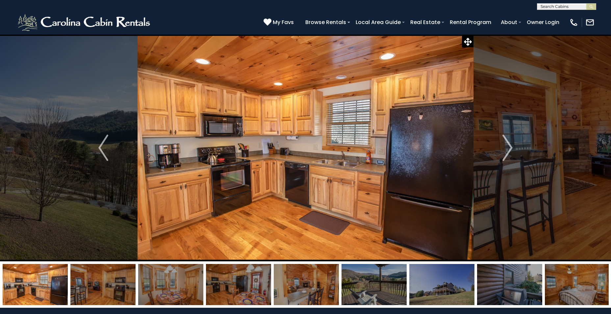
click at [505, 151] on img "Next" at bounding box center [507, 147] width 10 height 26
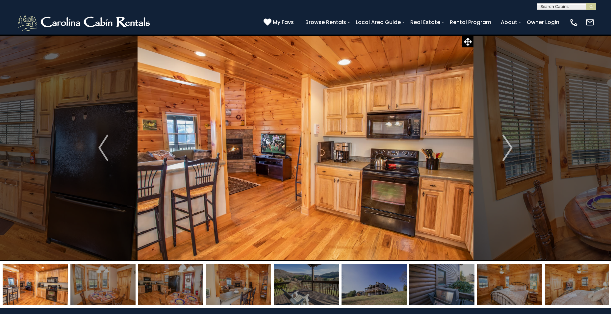
click at [505, 151] on img "Next" at bounding box center [507, 147] width 10 height 26
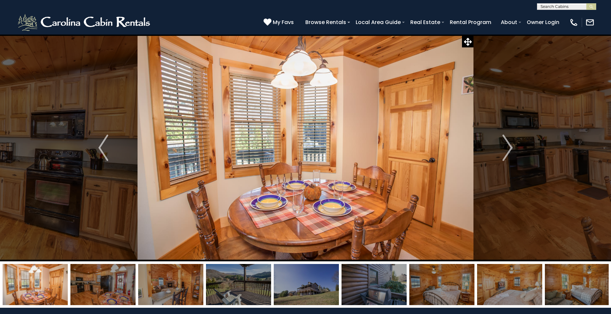
click at [505, 151] on img "Next" at bounding box center [507, 147] width 10 height 26
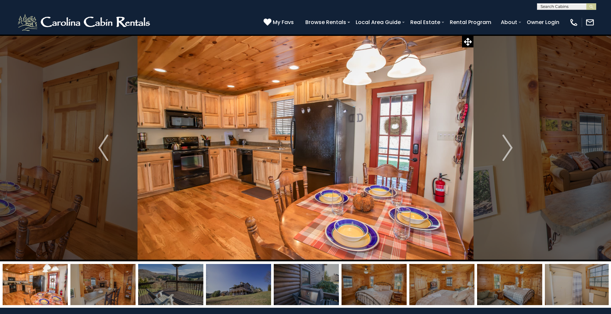
click at [505, 151] on img "Next" at bounding box center [507, 147] width 10 height 26
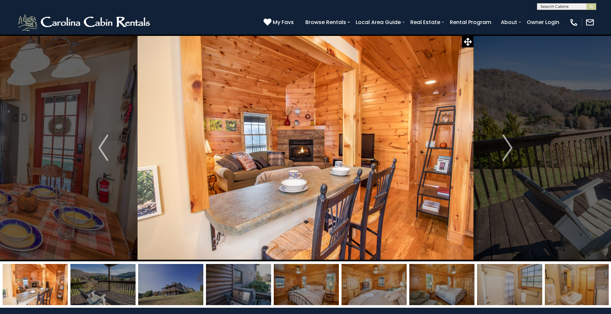
click at [505, 150] on img "Next" at bounding box center [507, 147] width 10 height 26
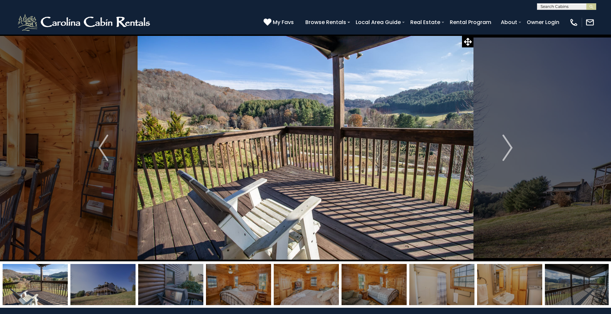
click at [505, 150] on img "Next" at bounding box center [507, 147] width 10 height 26
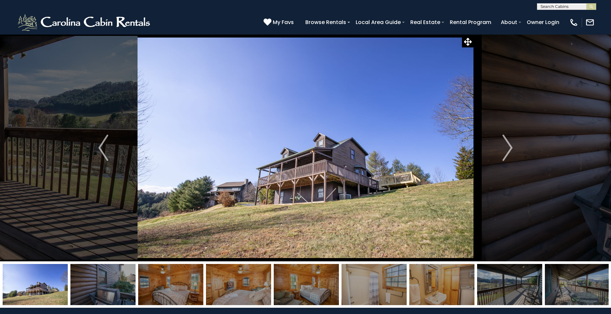
click at [505, 149] on img "Next" at bounding box center [507, 147] width 10 height 26
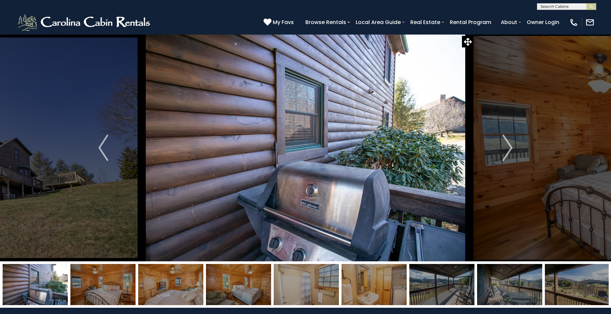
click at [505, 149] on img "Next" at bounding box center [507, 147] width 10 height 26
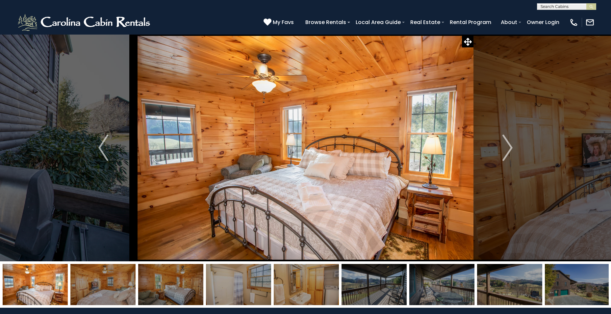
click at [505, 149] on img "Next" at bounding box center [507, 147] width 10 height 26
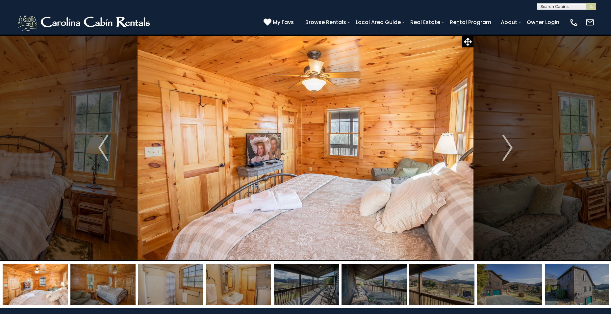
click at [505, 149] on img "Next" at bounding box center [507, 147] width 10 height 26
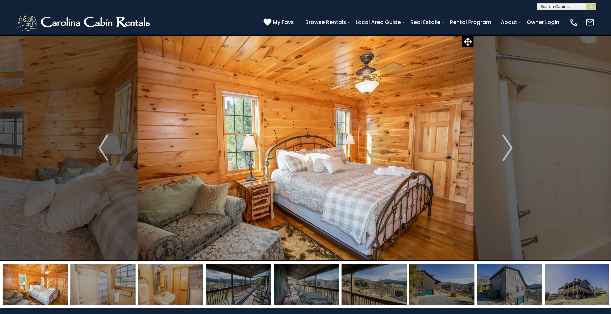
click at [505, 149] on img "Next" at bounding box center [507, 147] width 10 height 26
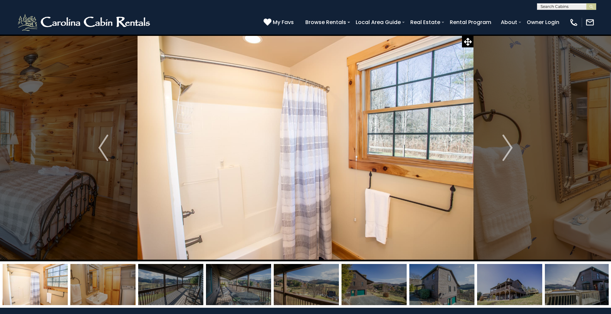
click at [505, 149] on img "Next" at bounding box center [507, 147] width 10 height 26
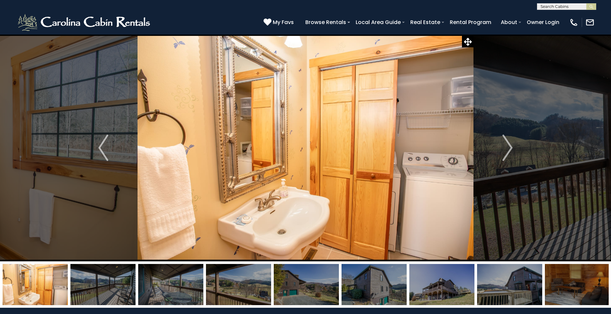
click at [505, 149] on img "Next" at bounding box center [507, 147] width 10 height 26
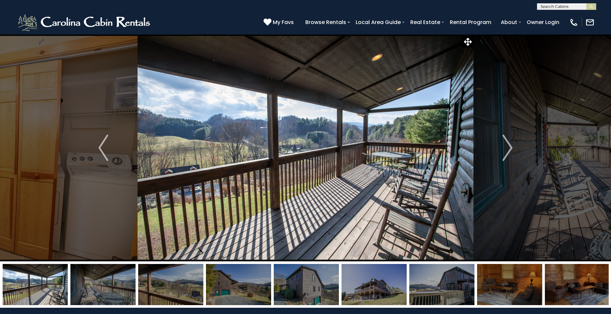
click at [505, 149] on img "Next" at bounding box center [507, 147] width 10 height 26
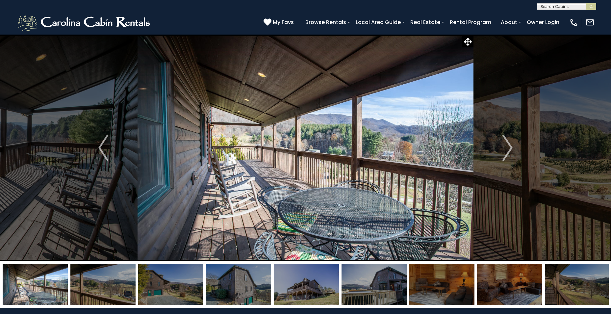
click at [505, 149] on img "Next" at bounding box center [507, 147] width 10 height 26
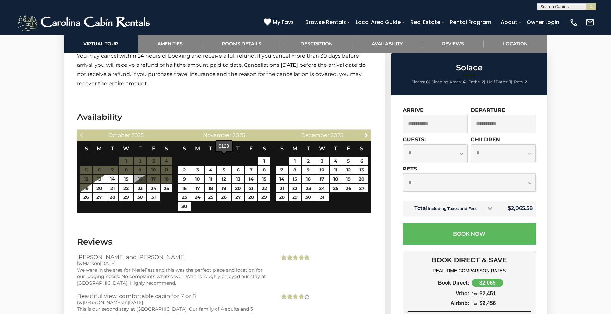
scroll to position [1282, 0]
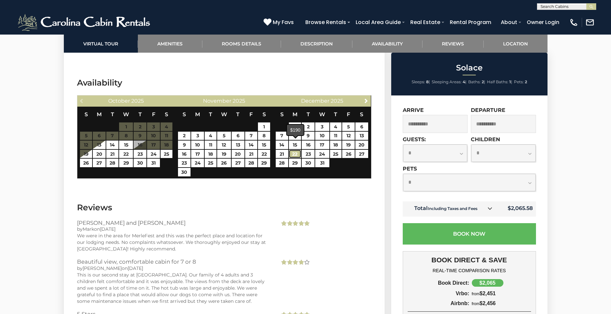
click at [294, 150] on link "22" at bounding box center [295, 154] width 12 height 9
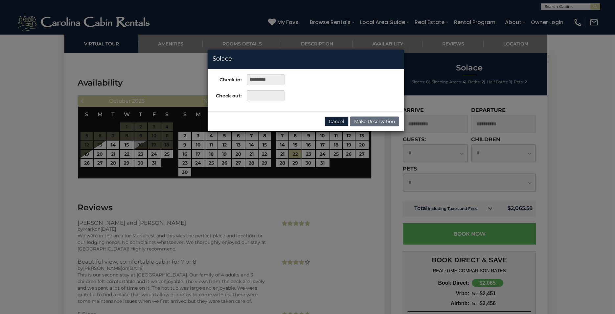
click at [352, 145] on div "**********" at bounding box center [307, 157] width 615 height 314
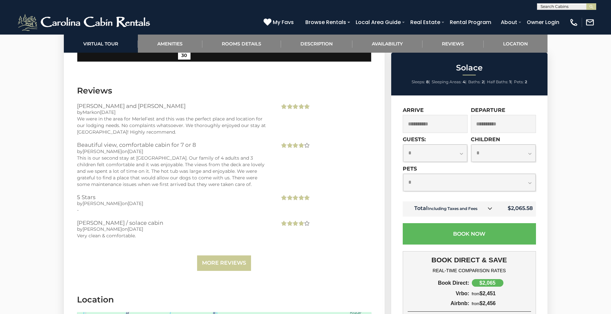
scroll to position [1414, 0]
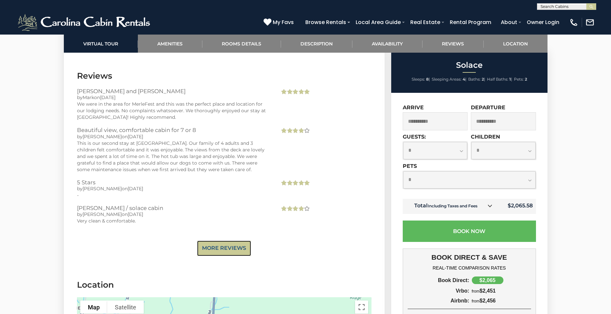
click at [225, 240] on link "More Reviews" at bounding box center [224, 247] width 54 height 15
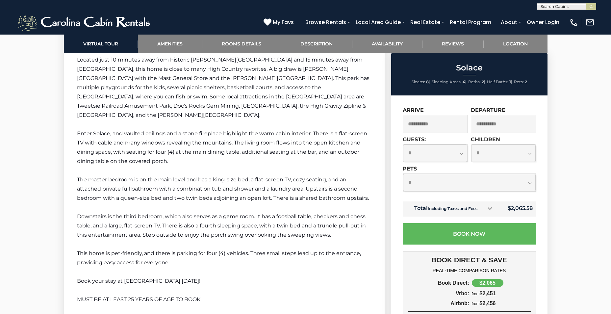
scroll to position [977, 0]
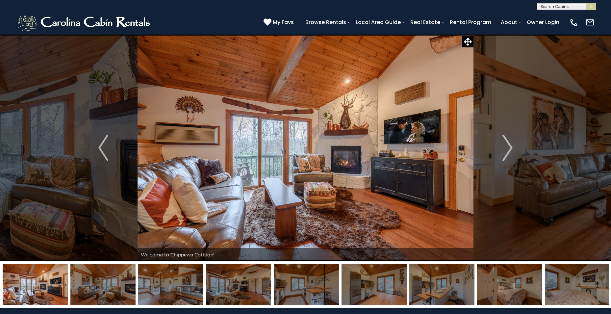
click at [507, 150] on img "Next" at bounding box center [507, 147] width 10 height 26
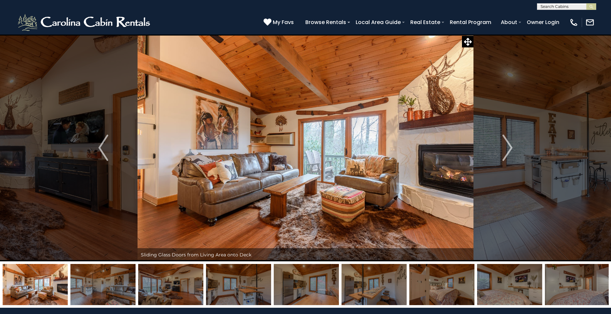
click at [507, 150] on img "Next" at bounding box center [507, 147] width 10 height 26
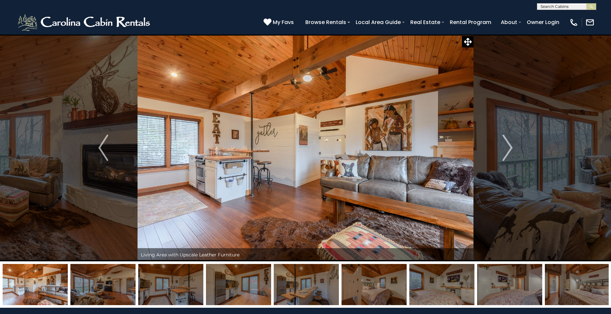
click at [507, 150] on img "Next" at bounding box center [507, 147] width 10 height 26
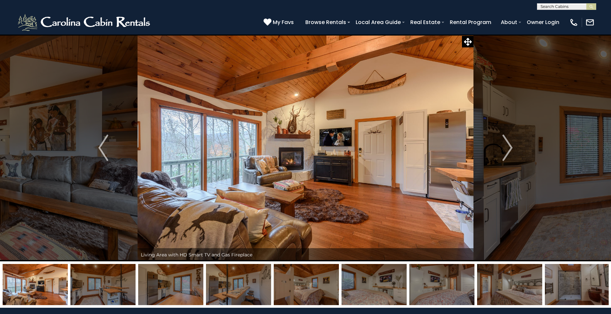
click at [507, 150] on img "Next" at bounding box center [507, 147] width 10 height 26
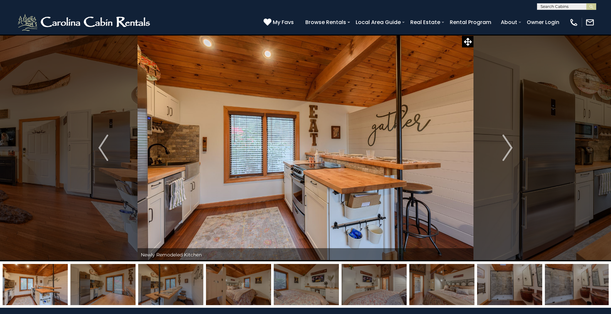
click at [507, 150] on img "Next" at bounding box center [507, 147] width 10 height 26
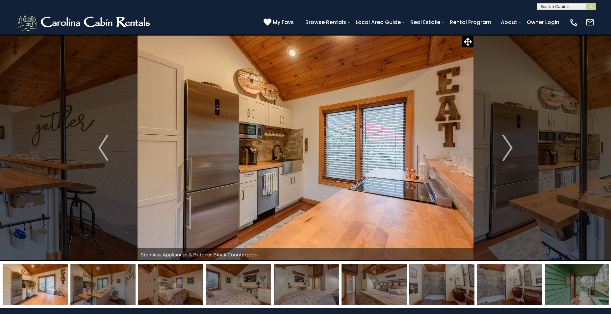
click at [507, 150] on img "Next" at bounding box center [507, 147] width 10 height 26
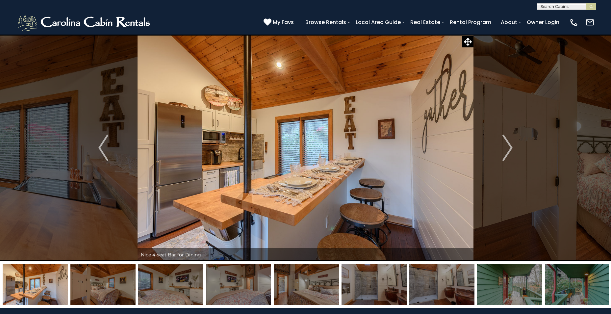
click at [507, 150] on img "Next" at bounding box center [507, 147] width 10 height 26
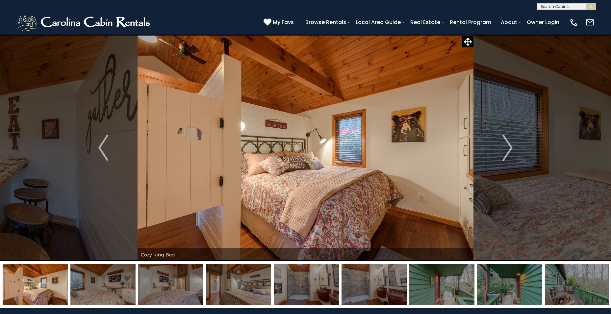
click at [507, 150] on img "Next" at bounding box center [507, 147] width 10 height 26
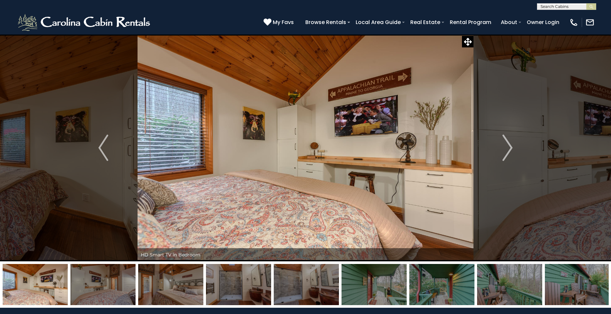
click at [507, 150] on img "Next" at bounding box center [507, 147] width 10 height 26
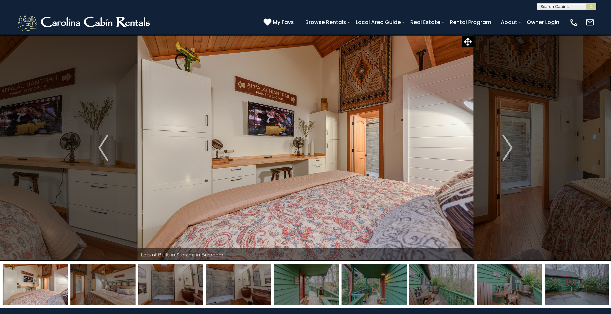
click at [507, 150] on img "Next" at bounding box center [507, 147] width 10 height 26
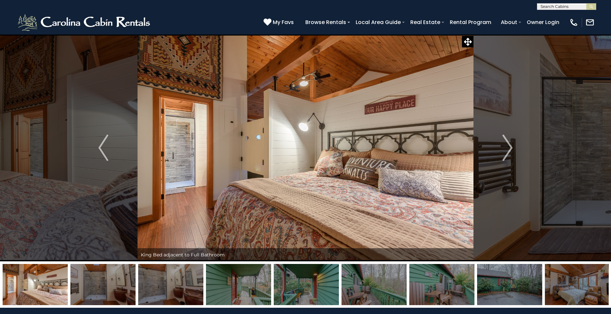
click at [507, 155] on img "Next" at bounding box center [507, 147] width 10 height 26
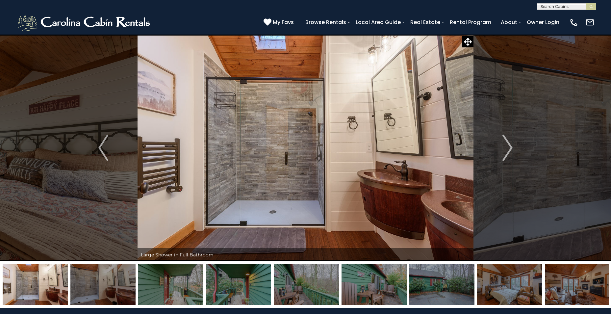
click at [507, 155] on img "Next" at bounding box center [507, 147] width 10 height 26
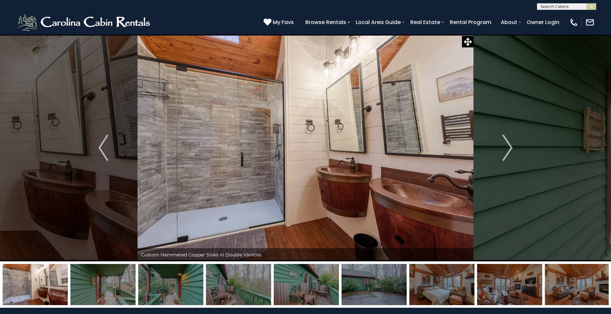
click at [507, 155] on img "Next" at bounding box center [507, 147] width 10 height 26
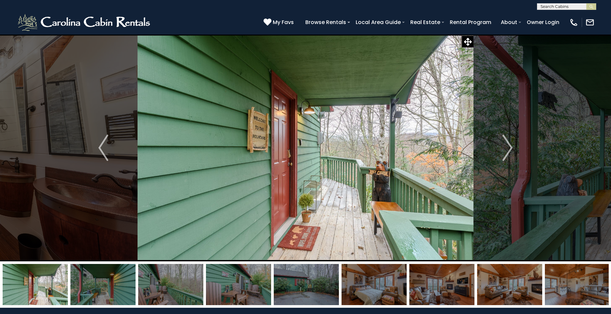
click at [507, 155] on img "Next" at bounding box center [507, 147] width 10 height 26
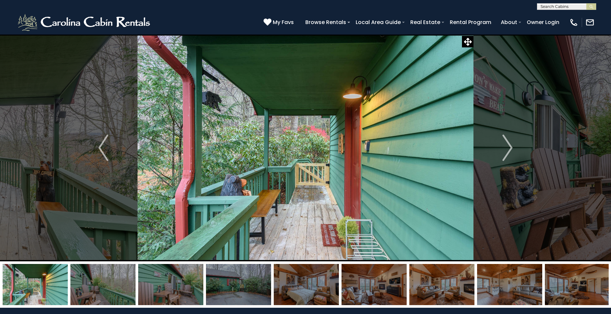
click at [507, 155] on img "Next" at bounding box center [507, 147] width 10 height 26
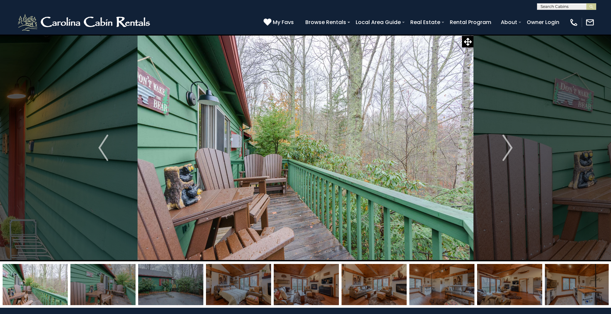
click at [507, 154] on img "Next" at bounding box center [507, 147] width 10 height 26
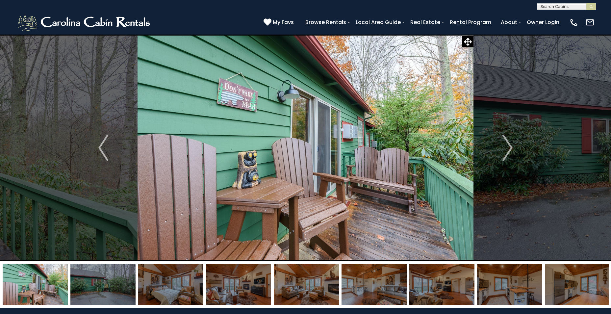
click at [507, 154] on img "Next" at bounding box center [507, 147] width 10 height 26
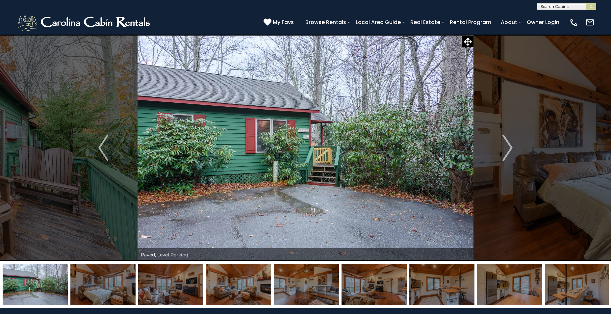
click at [507, 154] on img "Next" at bounding box center [507, 147] width 10 height 26
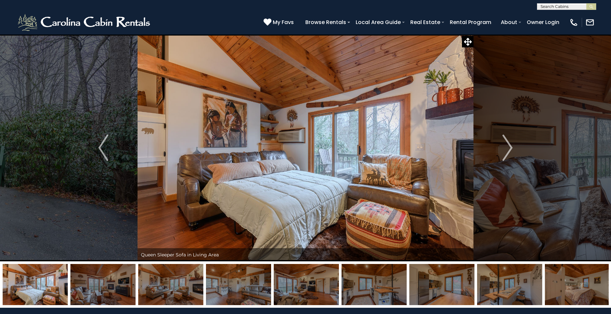
click at [507, 154] on img "Next" at bounding box center [507, 147] width 10 height 26
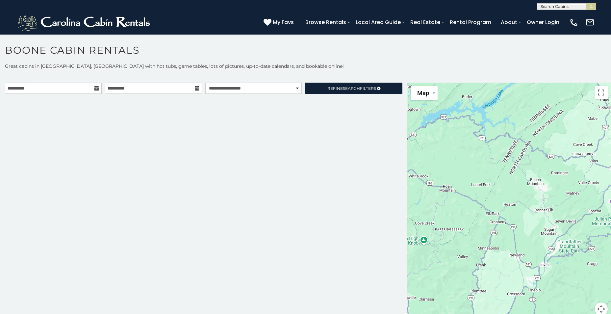
click at [96, 88] on icon at bounding box center [96, 88] width 5 height 5
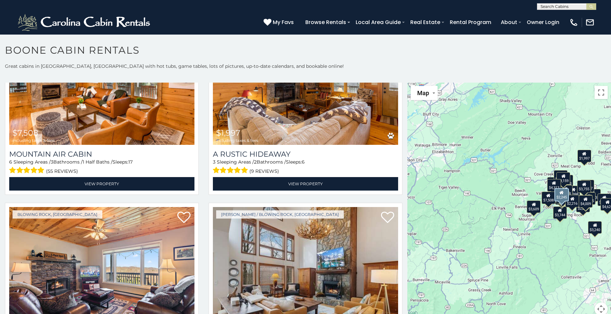
scroll to position [1282, 0]
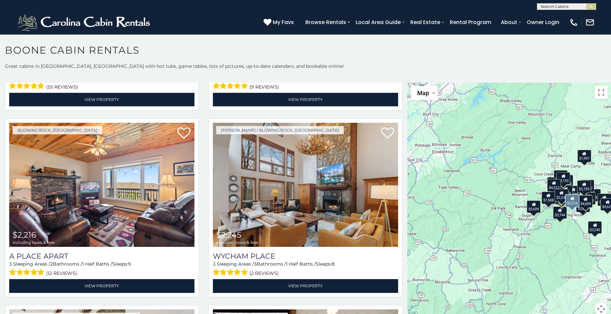
click at [114, 196] on img at bounding box center [101, 185] width 185 height 124
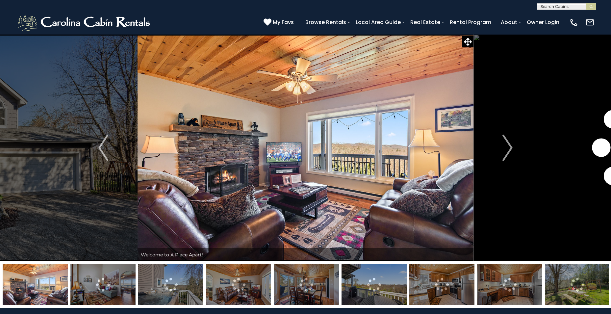
click at [505, 146] on img "Next" at bounding box center [507, 147] width 10 height 26
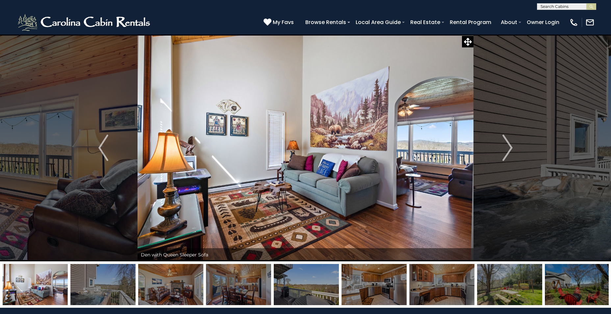
click at [505, 146] on img "Next" at bounding box center [507, 147] width 10 height 26
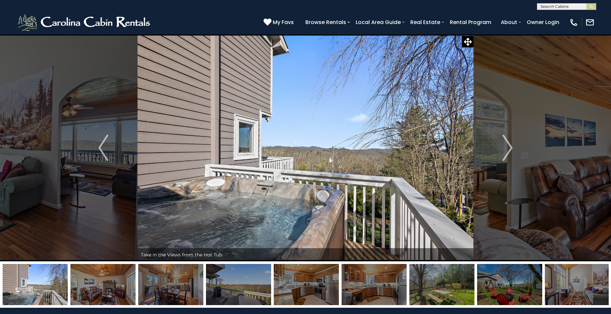
click at [505, 146] on img "Next" at bounding box center [507, 147] width 10 height 26
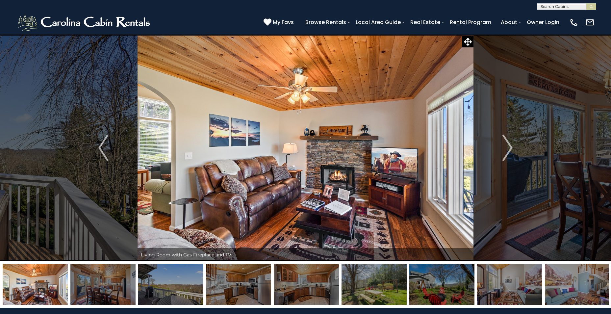
click at [505, 146] on img "Next" at bounding box center [507, 147] width 10 height 26
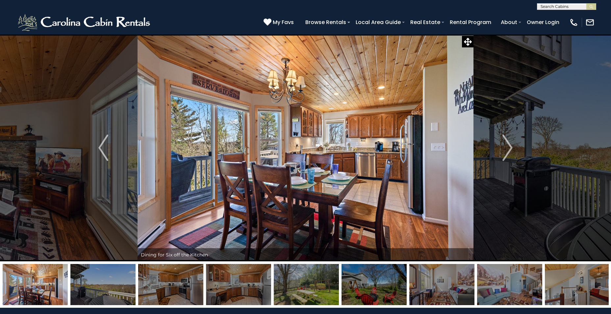
click at [505, 146] on img "Next" at bounding box center [507, 147] width 10 height 26
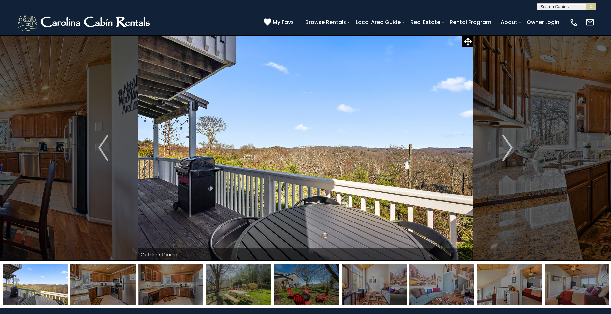
click at [505, 146] on img "Next" at bounding box center [507, 147] width 10 height 26
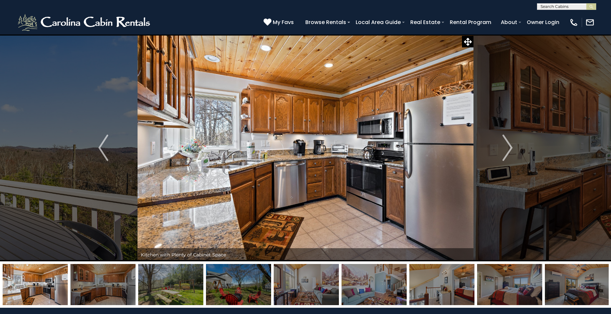
click at [505, 146] on img "Next" at bounding box center [507, 147] width 10 height 26
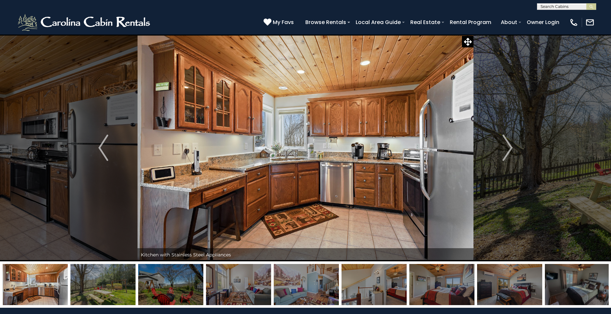
click at [505, 146] on img "Next" at bounding box center [507, 147] width 10 height 26
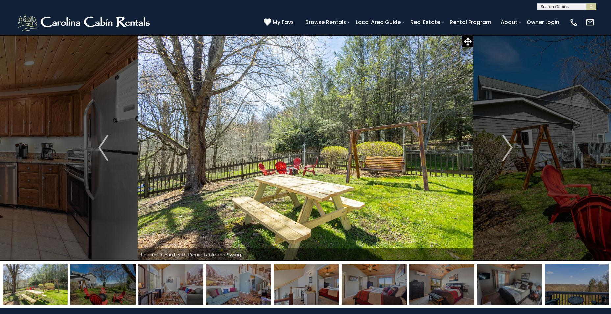
click at [505, 146] on img "Next" at bounding box center [507, 147] width 10 height 26
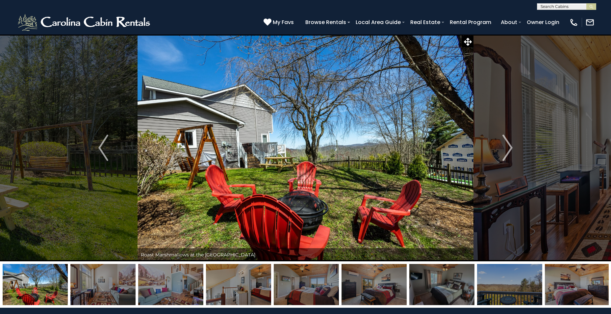
click at [505, 146] on img "Next" at bounding box center [507, 147] width 10 height 26
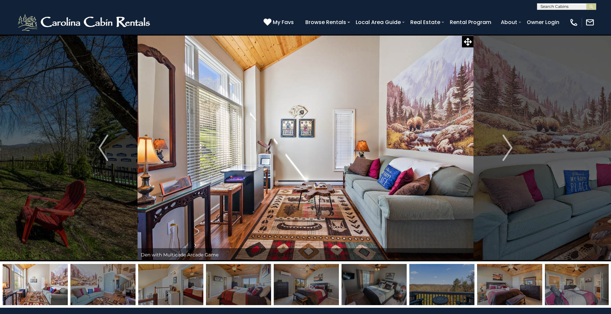
click at [505, 146] on img "Next" at bounding box center [507, 147] width 10 height 26
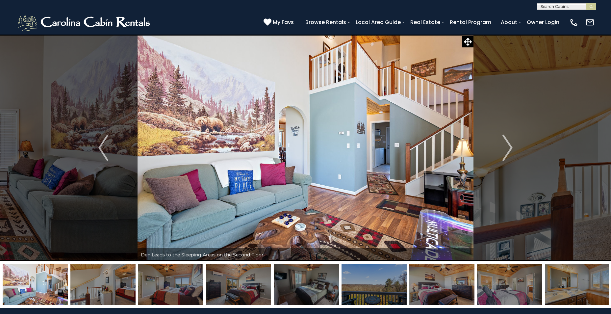
click at [505, 146] on img "Next" at bounding box center [507, 147] width 10 height 26
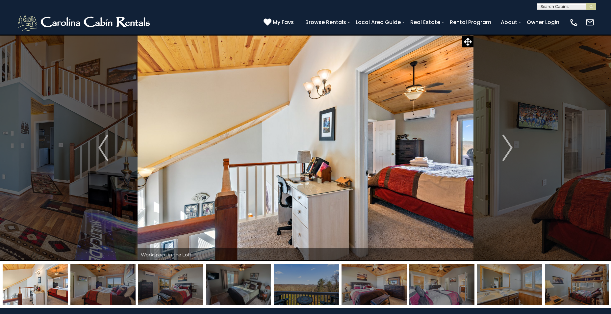
click at [505, 146] on img "Next" at bounding box center [507, 147] width 10 height 26
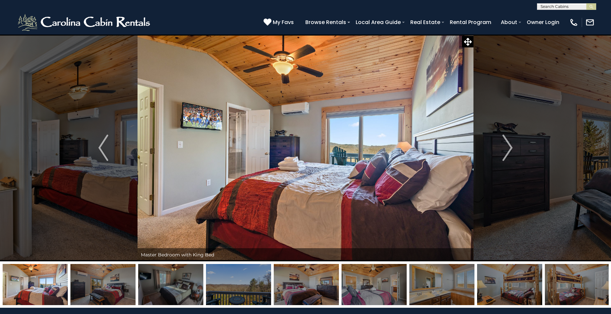
click at [505, 146] on img "Next" at bounding box center [507, 147] width 10 height 26
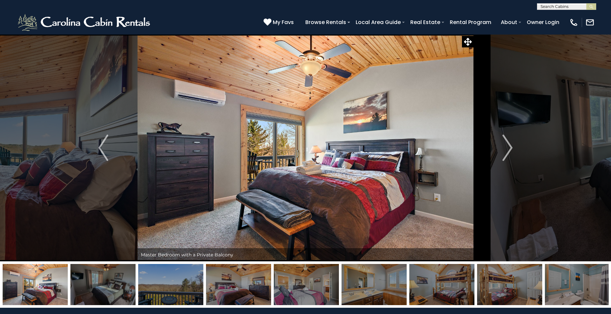
click at [505, 146] on img "Next" at bounding box center [507, 147] width 10 height 26
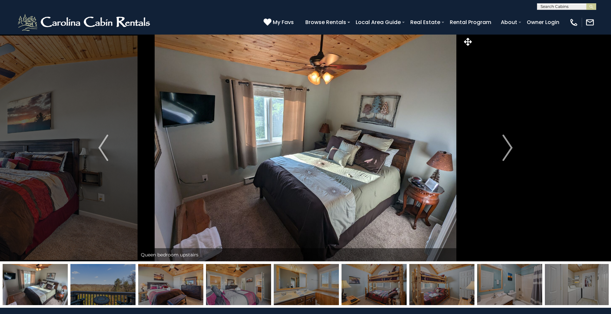
click at [505, 146] on img "Next" at bounding box center [507, 147] width 10 height 26
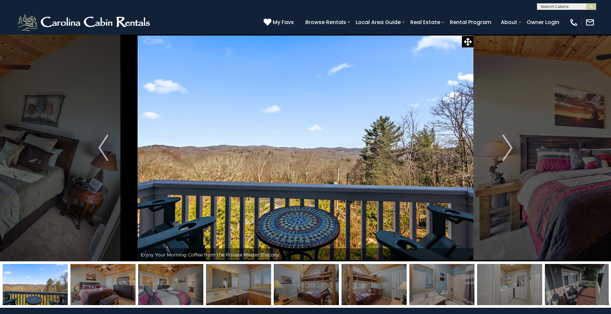
click at [505, 146] on img "Next" at bounding box center [507, 147] width 10 height 26
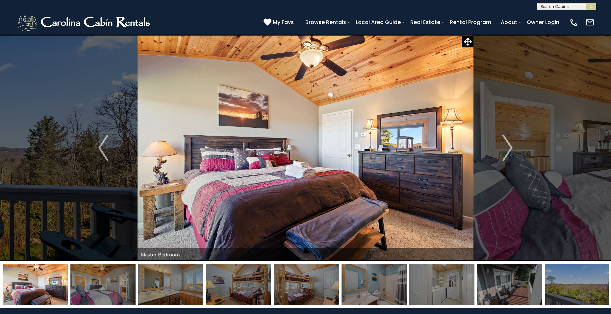
click at [505, 146] on img "Next" at bounding box center [507, 147] width 10 height 26
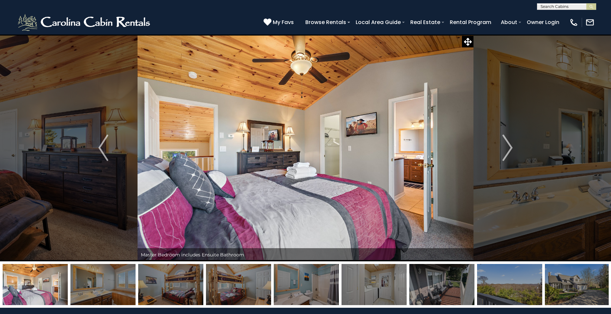
click at [505, 146] on img "Next" at bounding box center [507, 147] width 10 height 26
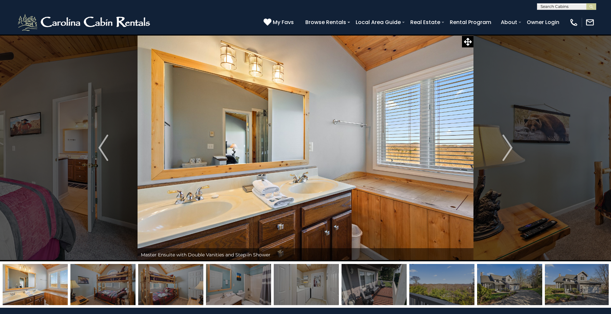
click at [505, 146] on img "Next" at bounding box center [507, 147] width 10 height 26
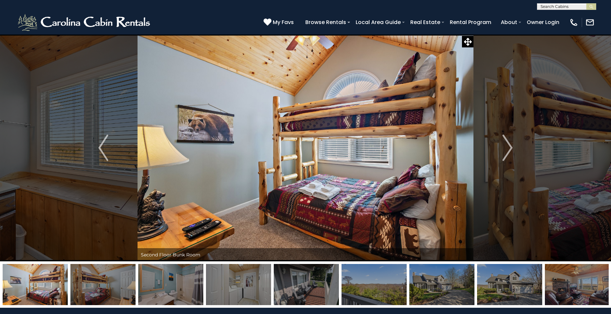
click at [505, 146] on img "Next" at bounding box center [507, 147] width 10 height 26
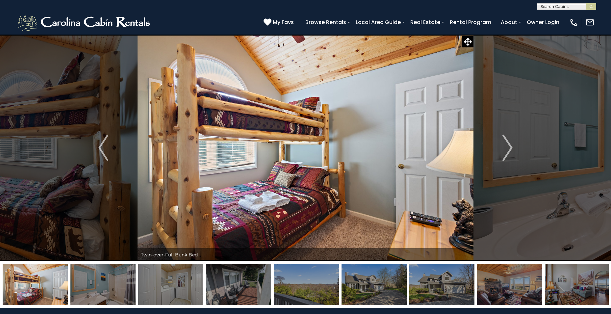
click at [505, 146] on img "Next" at bounding box center [507, 147] width 10 height 26
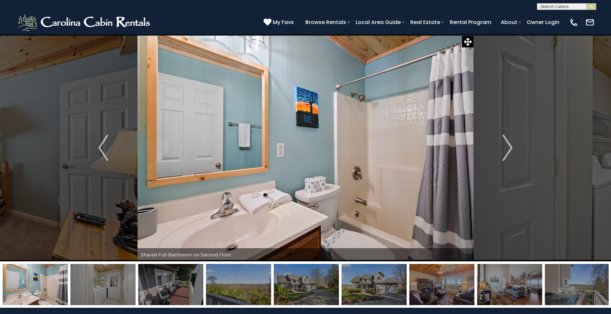
click at [505, 146] on img "Next" at bounding box center [507, 147] width 10 height 26
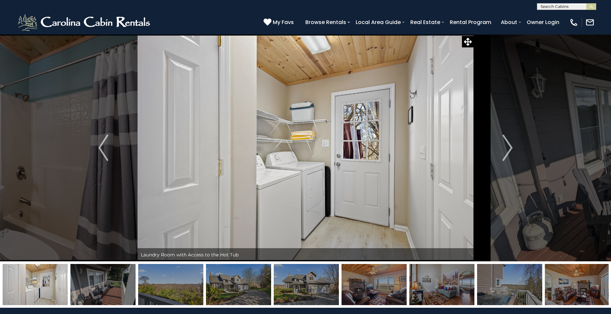
click at [505, 146] on img "Next" at bounding box center [507, 147] width 10 height 26
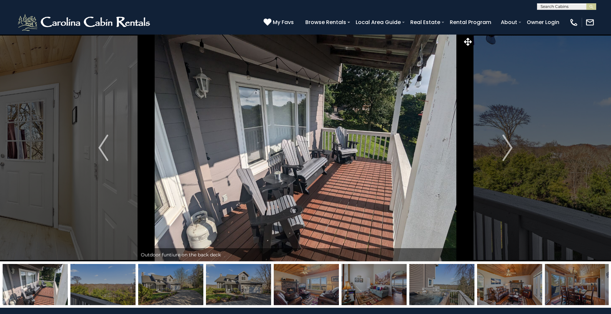
click at [505, 146] on img "Next" at bounding box center [507, 147] width 10 height 26
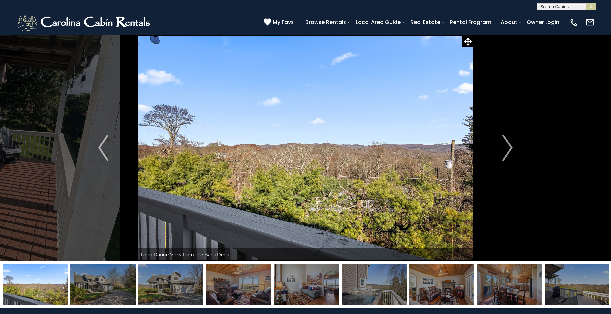
click at [505, 146] on img "Next" at bounding box center [507, 147] width 10 height 26
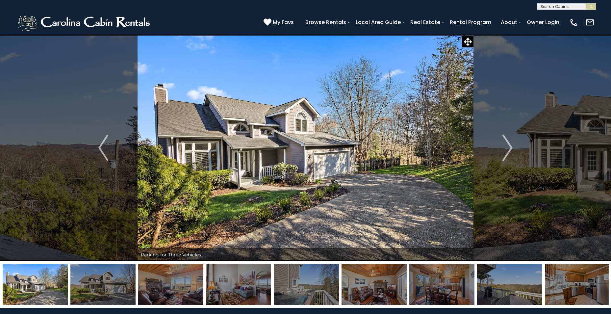
click at [505, 146] on img "Next" at bounding box center [507, 147] width 10 height 26
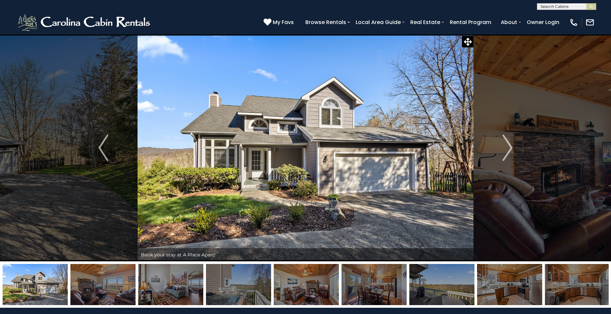
click at [505, 146] on img "Next" at bounding box center [507, 147] width 10 height 26
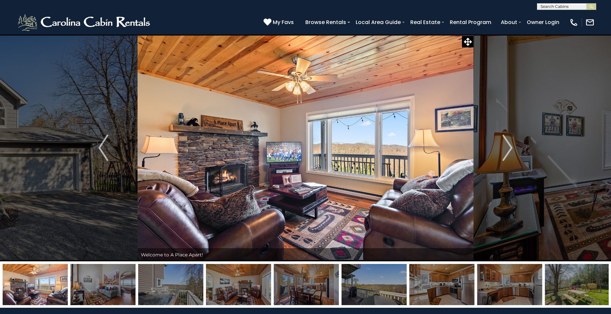
click at [505, 146] on img "Next" at bounding box center [507, 147] width 10 height 26
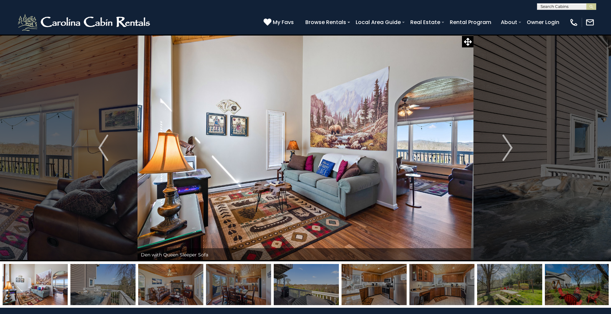
click at [505, 146] on img "Next" at bounding box center [507, 147] width 10 height 26
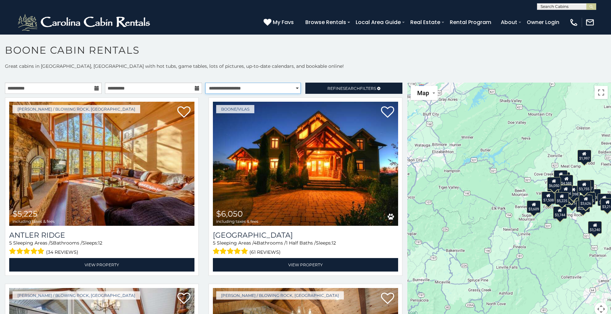
click at [294, 89] on select "**********" at bounding box center [252, 88] width 95 height 11
click at [205, 83] on select "**********" at bounding box center [252, 88] width 95 height 11
click at [362, 89] on span "Refine Search Filters" at bounding box center [351, 88] width 49 height 5
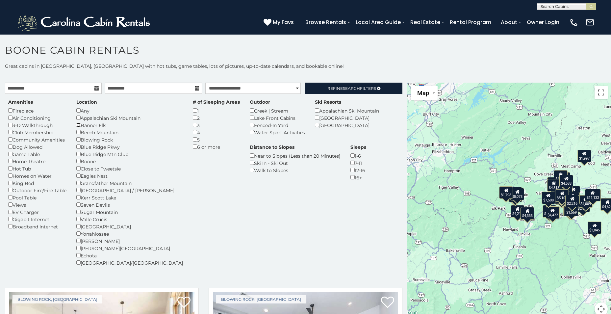
scroll to position [6, 0]
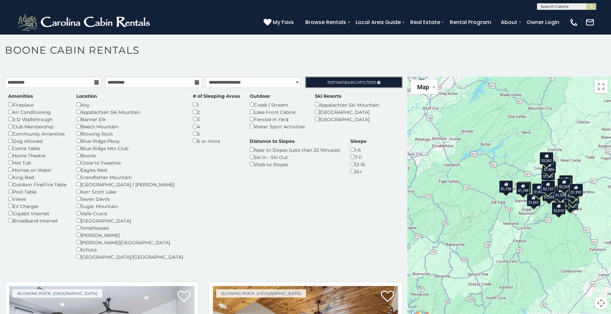
click at [338, 79] on link "Refine Search Filters" at bounding box center [353, 82] width 97 height 11
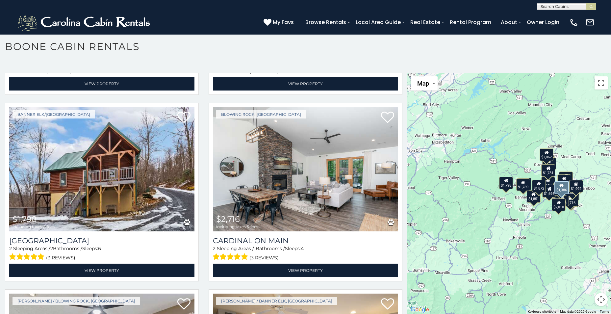
scroll to position [164, 0]
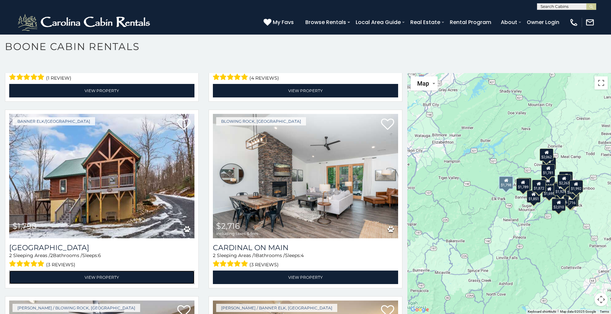
click at [99, 271] on link "View Property" at bounding box center [101, 276] width 185 height 13
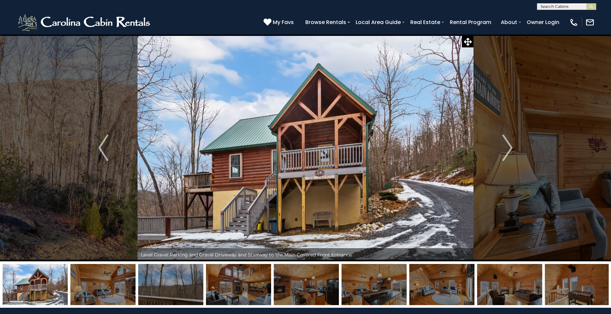
click at [507, 153] on img "Next" at bounding box center [507, 147] width 10 height 26
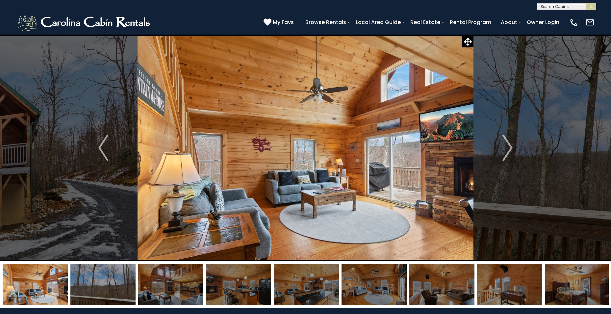
click at [507, 153] on img "Next" at bounding box center [507, 147] width 10 height 26
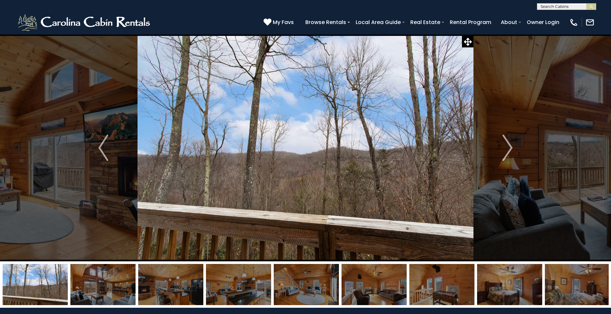
click at [507, 153] on img "Next" at bounding box center [507, 147] width 10 height 26
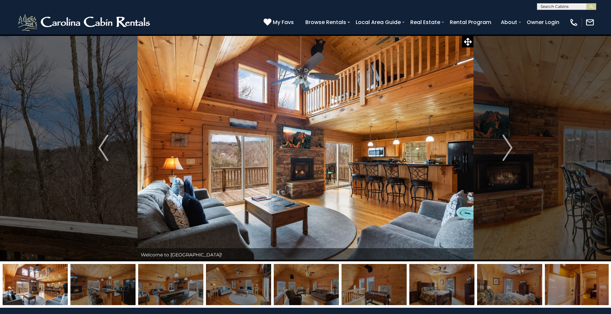
click at [507, 153] on img "Next" at bounding box center [507, 147] width 10 height 26
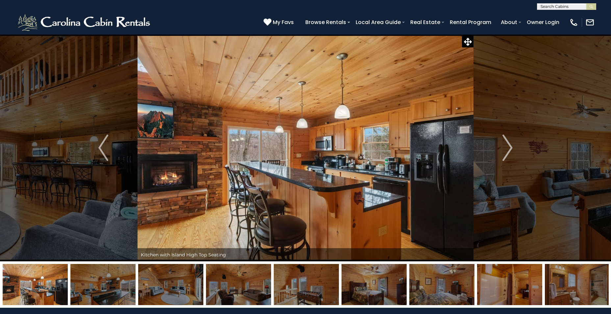
click at [507, 153] on img "Next" at bounding box center [507, 147] width 10 height 26
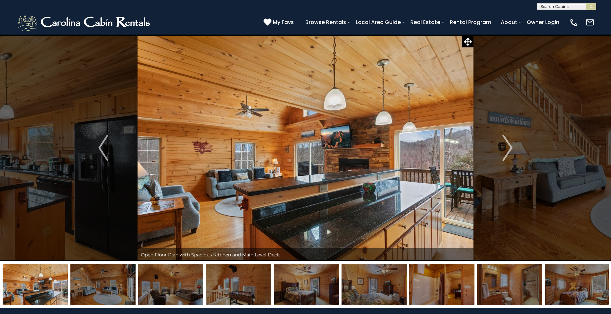
click at [507, 153] on img "Next" at bounding box center [507, 147] width 10 height 26
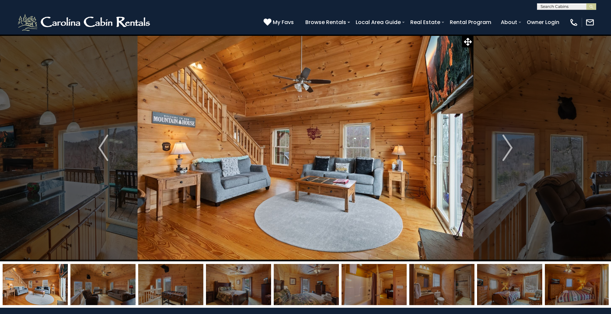
click at [507, 153] on img "Next" at bounding box center [507, 147] width 10 height 26
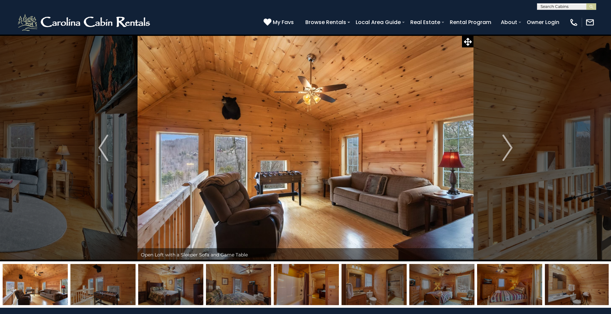
click at [507, 153] on img "Next" at bounding box center [507, 147] width 10 height 26
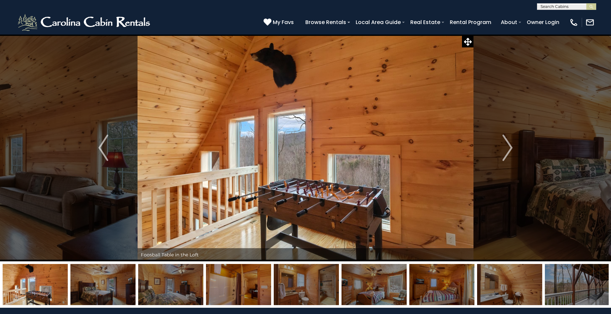
click at [507, 153] on img "Next" at bounding box center [507, 147] width 10 height 26
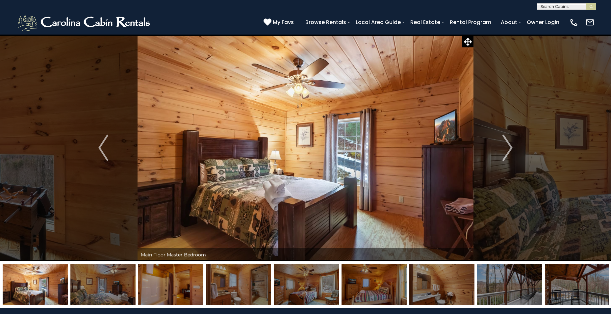
click at [507, 153] on img "Next" at bounding box center [507, 147] width 10 height 26
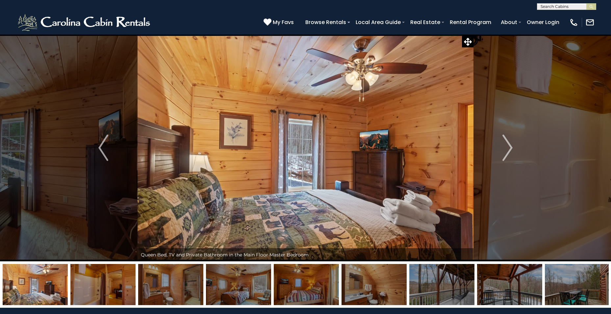
click at [507, 153] on img "Next" at bounding box center [507, 147] width 10 height 26
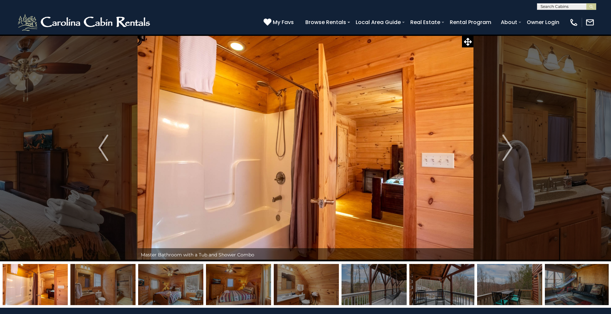
click at [507, 153] on img "Next" at bounding box center [507, 147] width 10 height 26
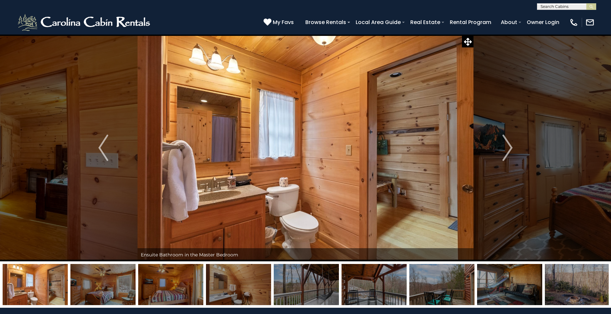
click at [507, 153] on img "Next" at bounding box center [507, 147] width 10 height 26
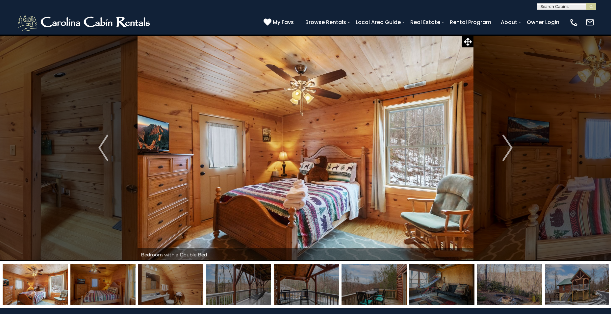
click at [507, 153] on img "Next" at bounding box center [507, 147] width 10 height 26
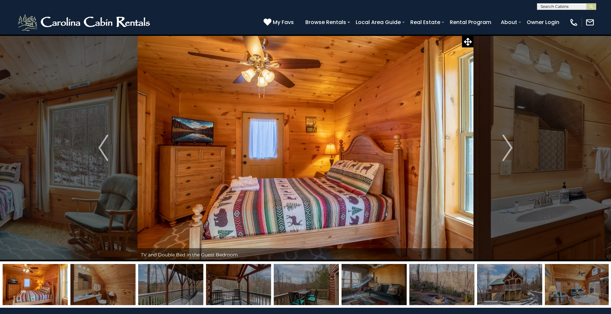
click at [507, 153] on img "Next" at bounding box center [507, 147] width 10 height 26
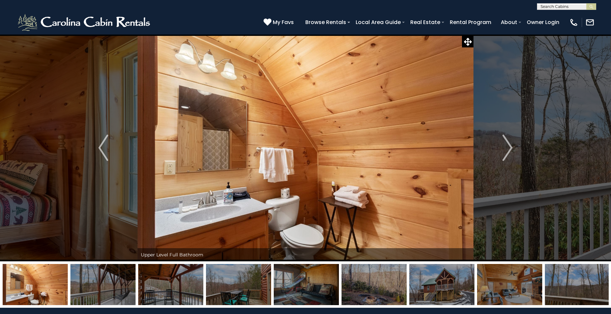
click at [507, 153] on img "Next" at bounding box center [507, 147] width 10 height 26
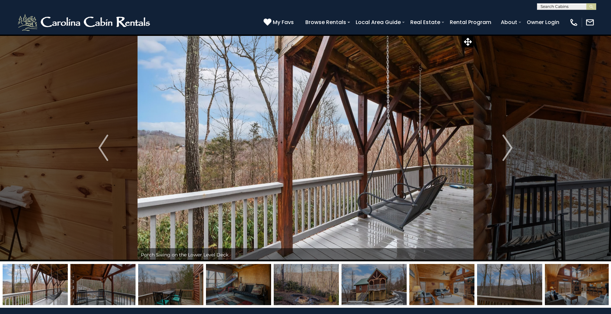
click at [507, 153] on img "Next" at bounding box center [507, 147] width 10 height 26
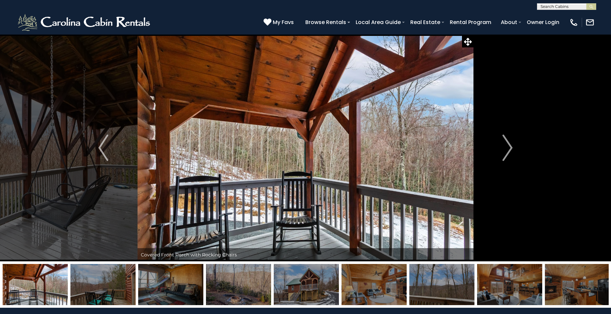
click at [507, 153] on img "Next" at bounding box center [507, 147] width 10 height 26
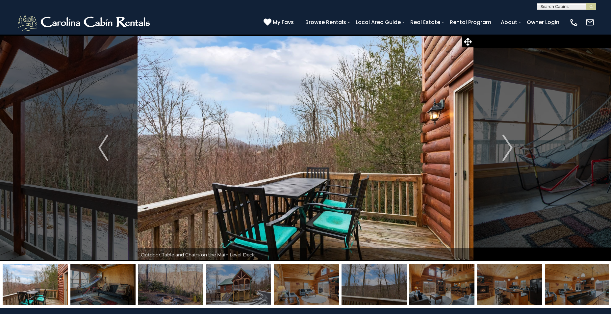
click at [507, 153] on img "Next" at bounding box center [507, 147] width 10 height 26
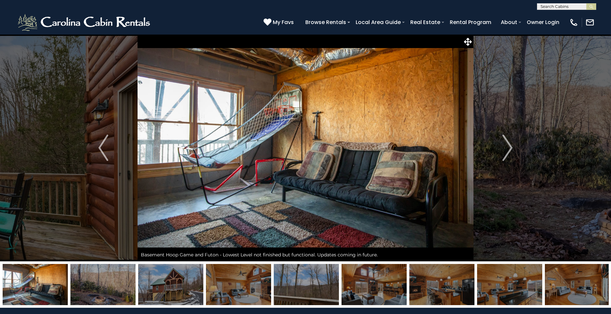
click at [507, 153] on img "Next" at bounding box center [507, 147] width 10 height 26
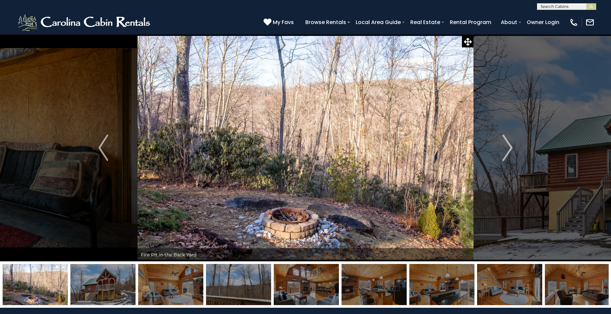
click at [507, 153] on img "Next" at bounding box center [507, 147] width 10 height 26
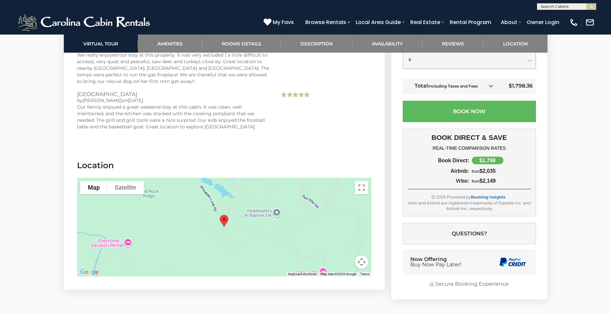
scroll to position [1381, 0]
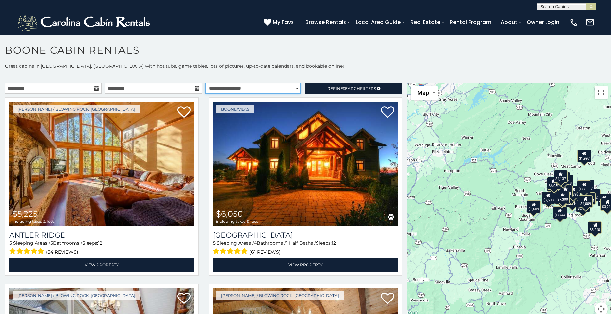
click at [294, 89] on select "**********" at bounding box center [252, 88] width 95 height 11
click at [205, 83] on select "**********" at bounding box center [252, 88] width 95 height 11
click at [343, 89] on span "Search" at bounding box center [351, 88] width 17 height 5
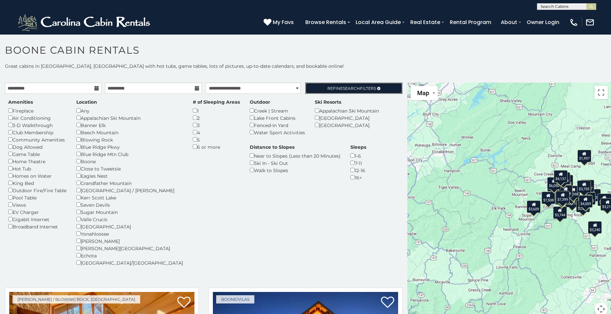
click at [362, 87] on span "Refine Search Filters" at bounding box center [351, 88] width 49 height 5
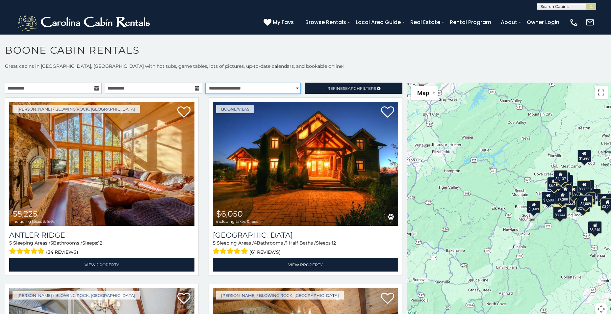
click at [292, 87] on select "**********" at bounding box center [252, 88] width 95 height 11
click at [205, 83] on select "**********" at bounding box center [252, 88] width 95 height 11
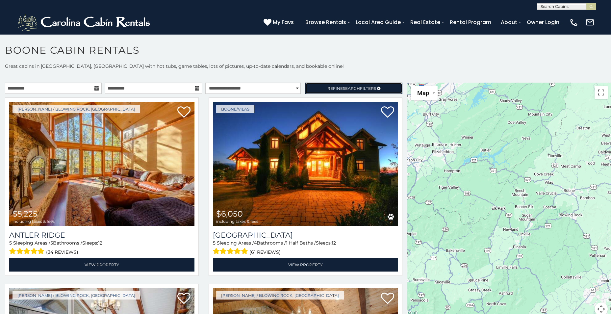
click at [336, 88] on span "Refine Search Filters" at bounding box center [351, 88] width 49 height 5
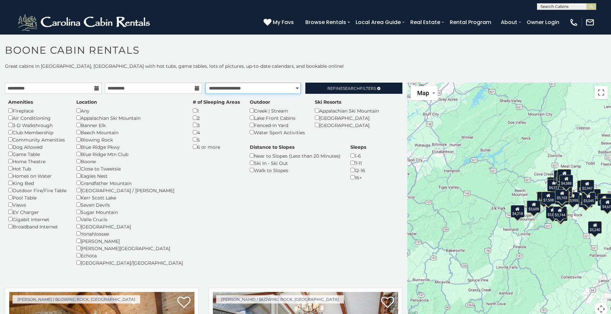
click at [293, 88] on select "**********" at bounding box center [252, 88] width 95 height 11
click at [205, 83] on select "**********" at bounding box center [252, 88] width 95 height 11
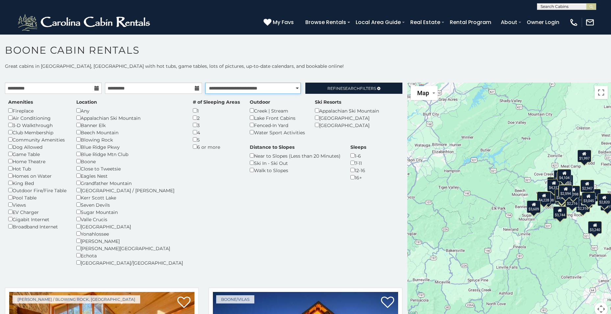
click at [293, 88] on select "**********" at bounding box center [252, 88] width 95 height 11
select select "******"
click at [205, 83] on select "**********" at bounding box center [252, 88] width 95 height 11
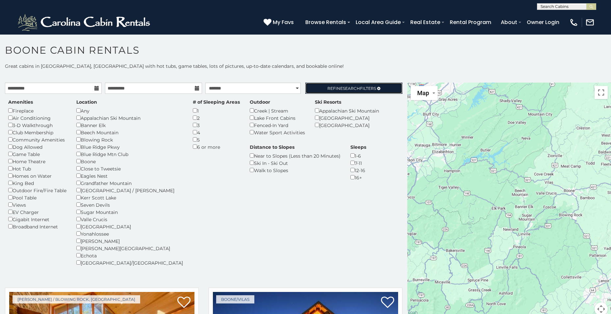
click at [358, 87] on span "Refine Search Filters" at bounding box center [351, 88] width 49 height 5
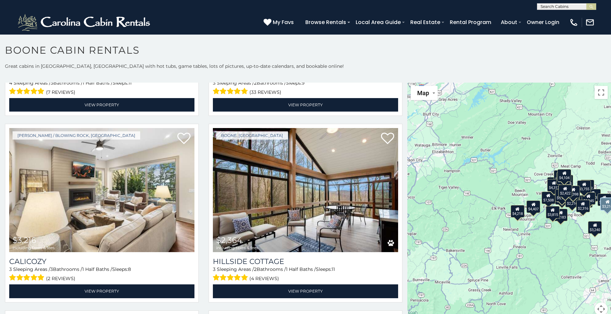
scroll to position [2400, 0]
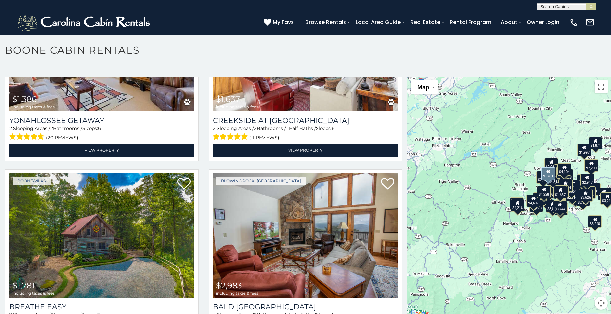
scroll to position [3493, 0]
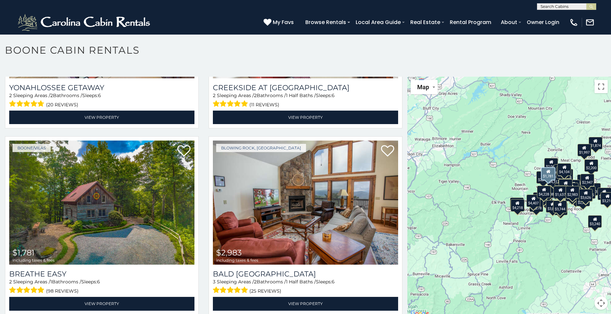
click at [128, 194] on img at bounding box center [101, 202] width 185 height 124
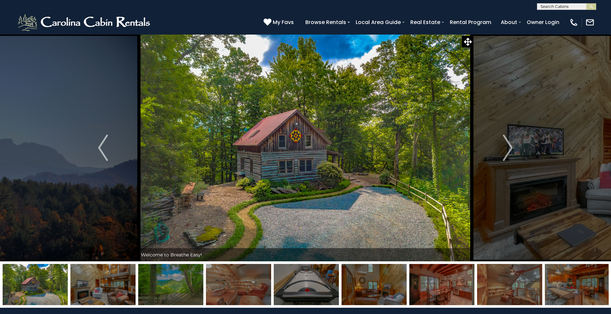
click at [506, 150] on img "Next" at bounding box center [508, 147] width 10 height 26
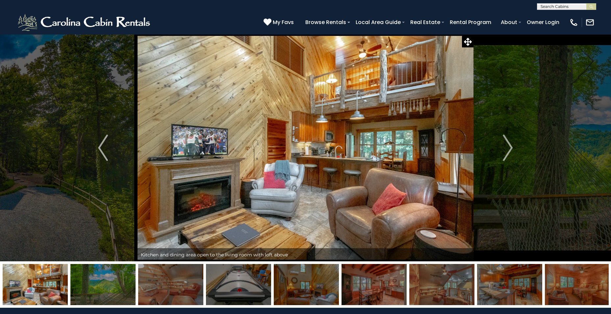
click at [506, 150] on img "Next" at bounding box center [508, 147] width 10 height 26
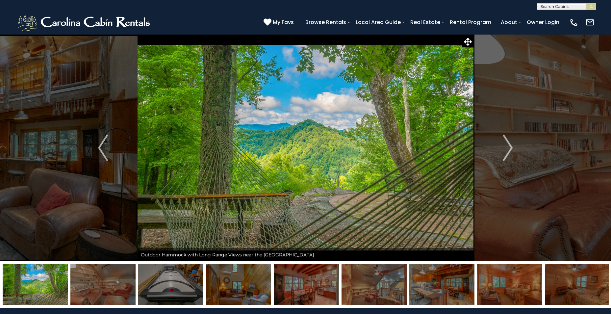
click at [506, 150] on img "Next" at bounding box center [508, 147] width 10 height 26
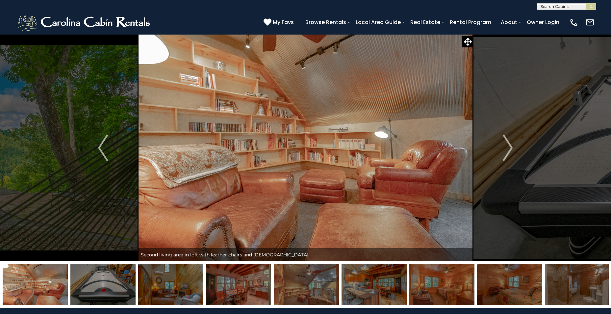
click at [506, 150] on img "Next" at bounding box center [508, 147] width 10 height 26
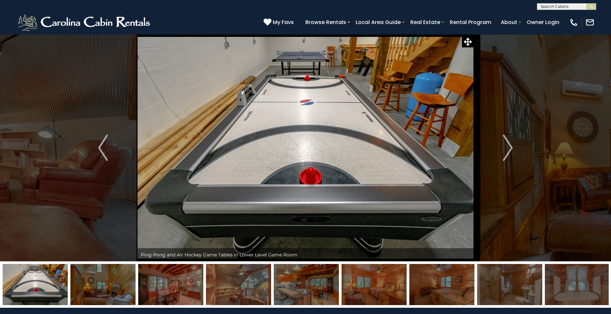
click at [506, 150] on img "Next" at bounding box center [508, 147] width 10 height 26
